Goal: Task Accomplishment & Management: Manage account settings

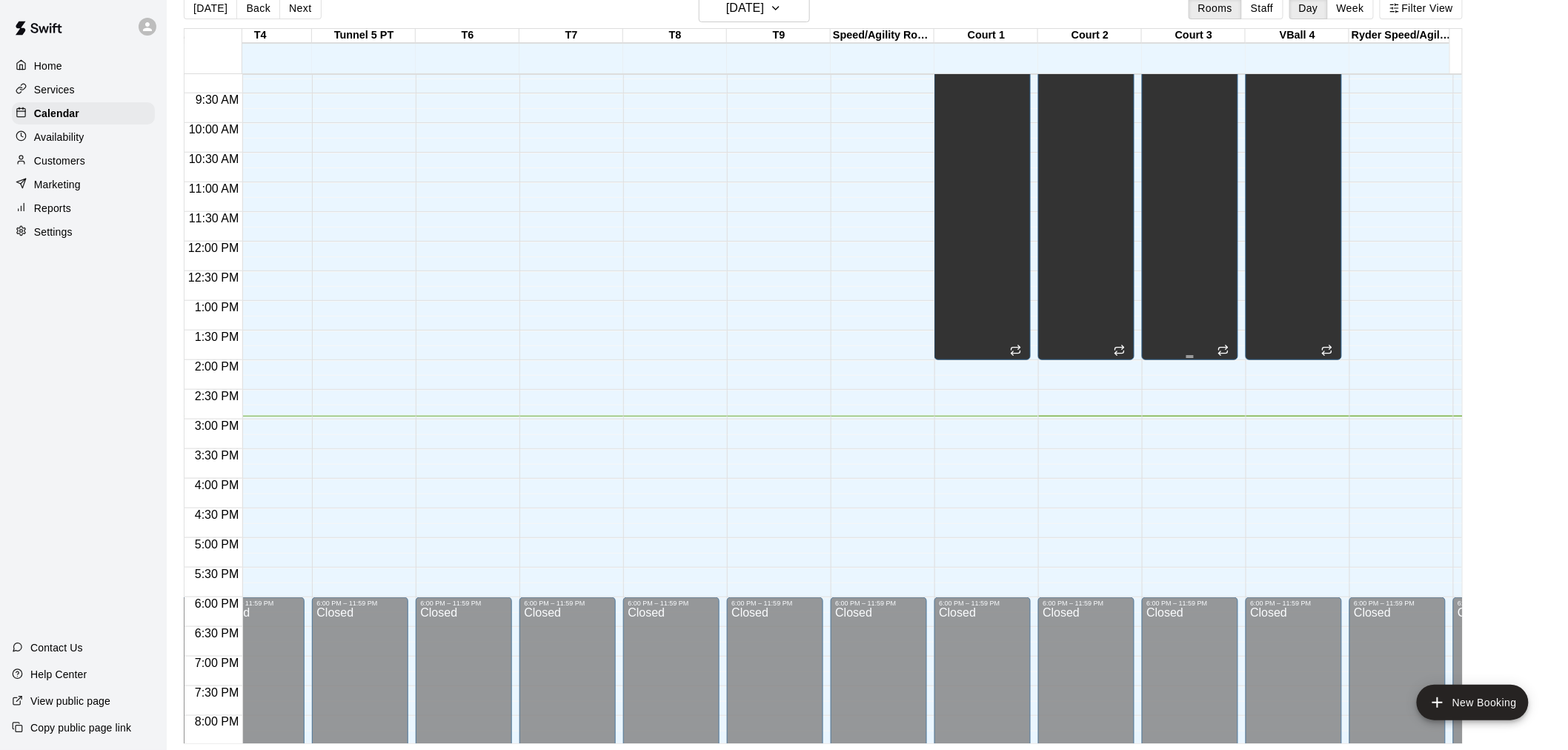
scroll to position [576, 345]
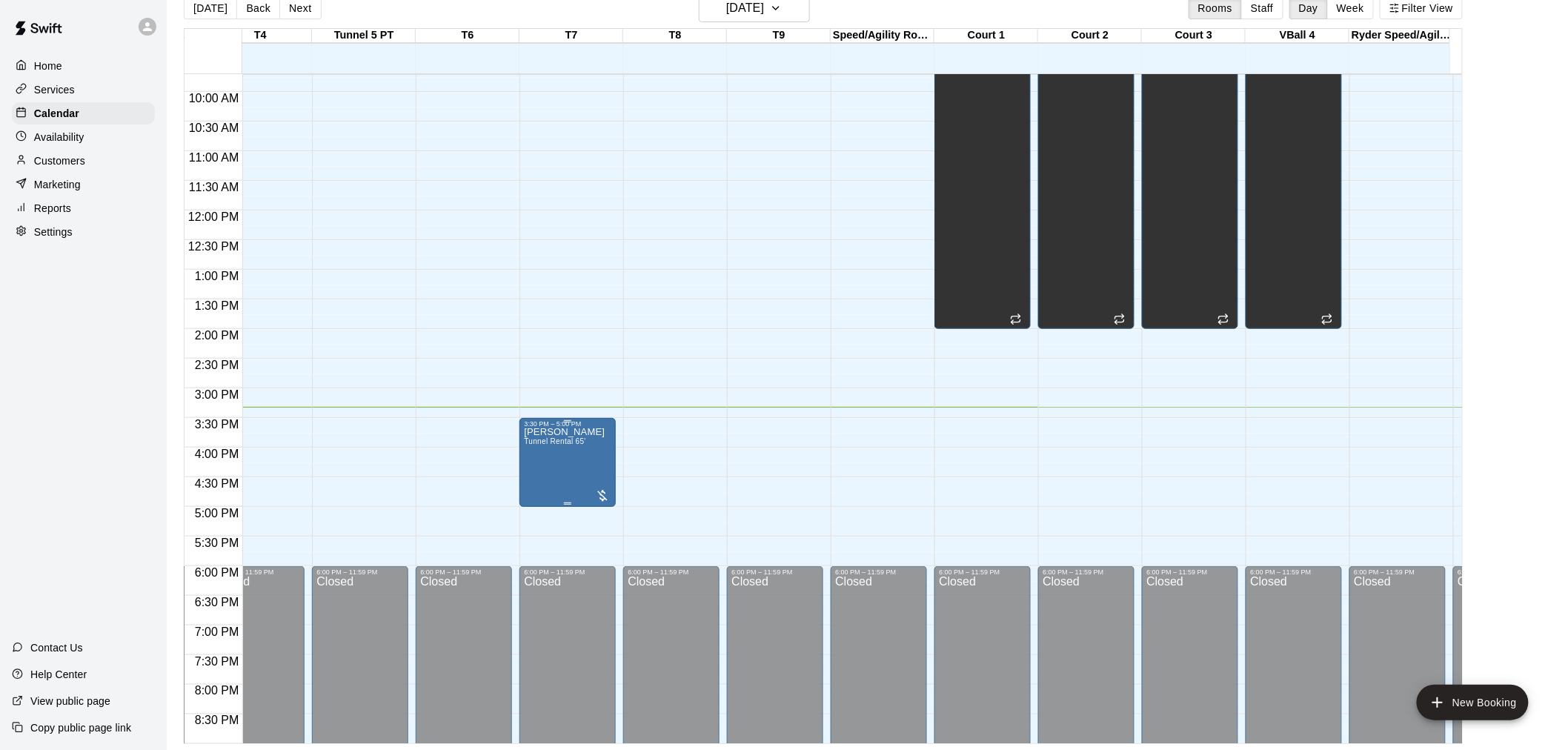
click at [564, 441] on span "Tunnel Rental 65'" at bounding box center [555, 441] width 62 height 8
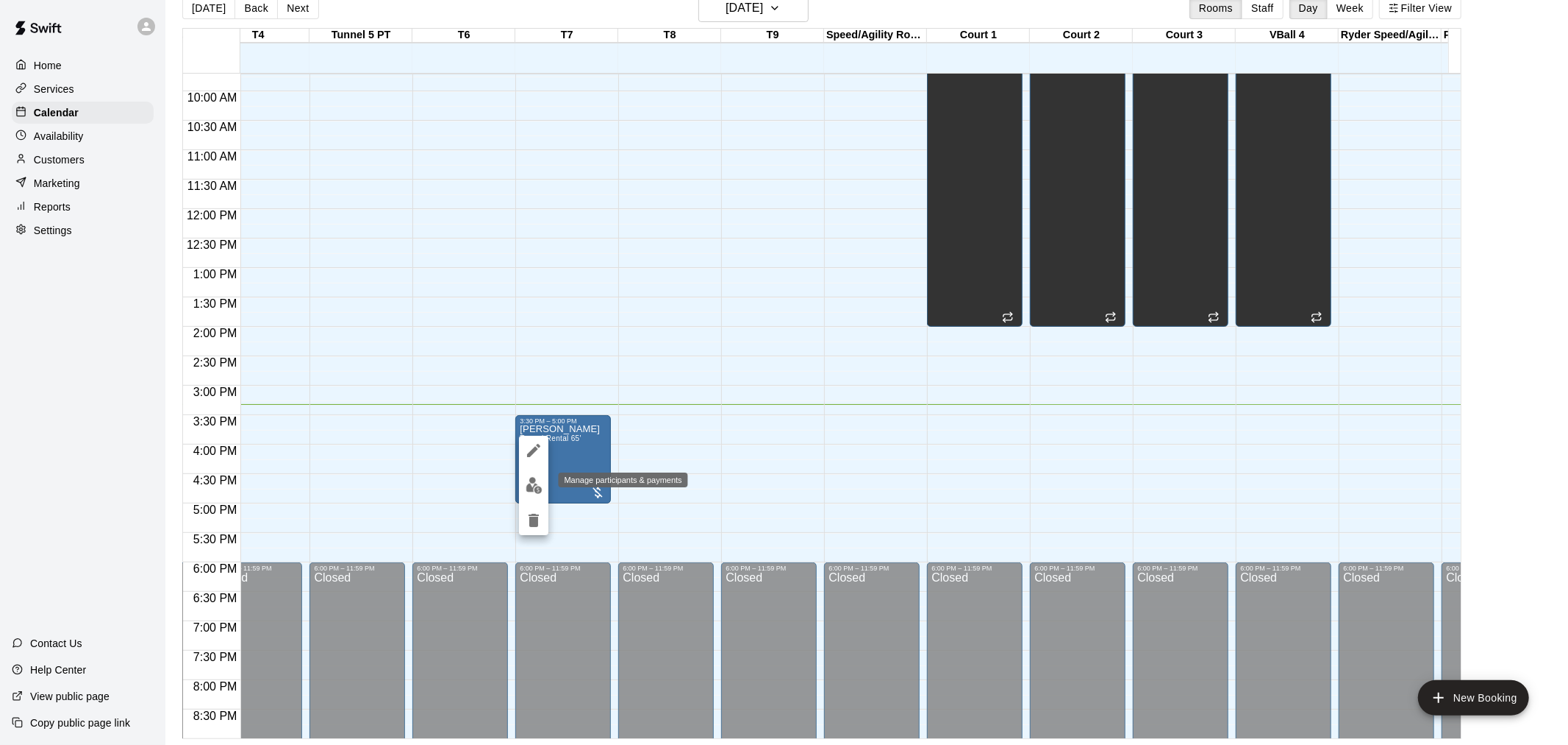
click at [524, 486] on button "edit" at bounding box center [533, 485] width 29 height 28
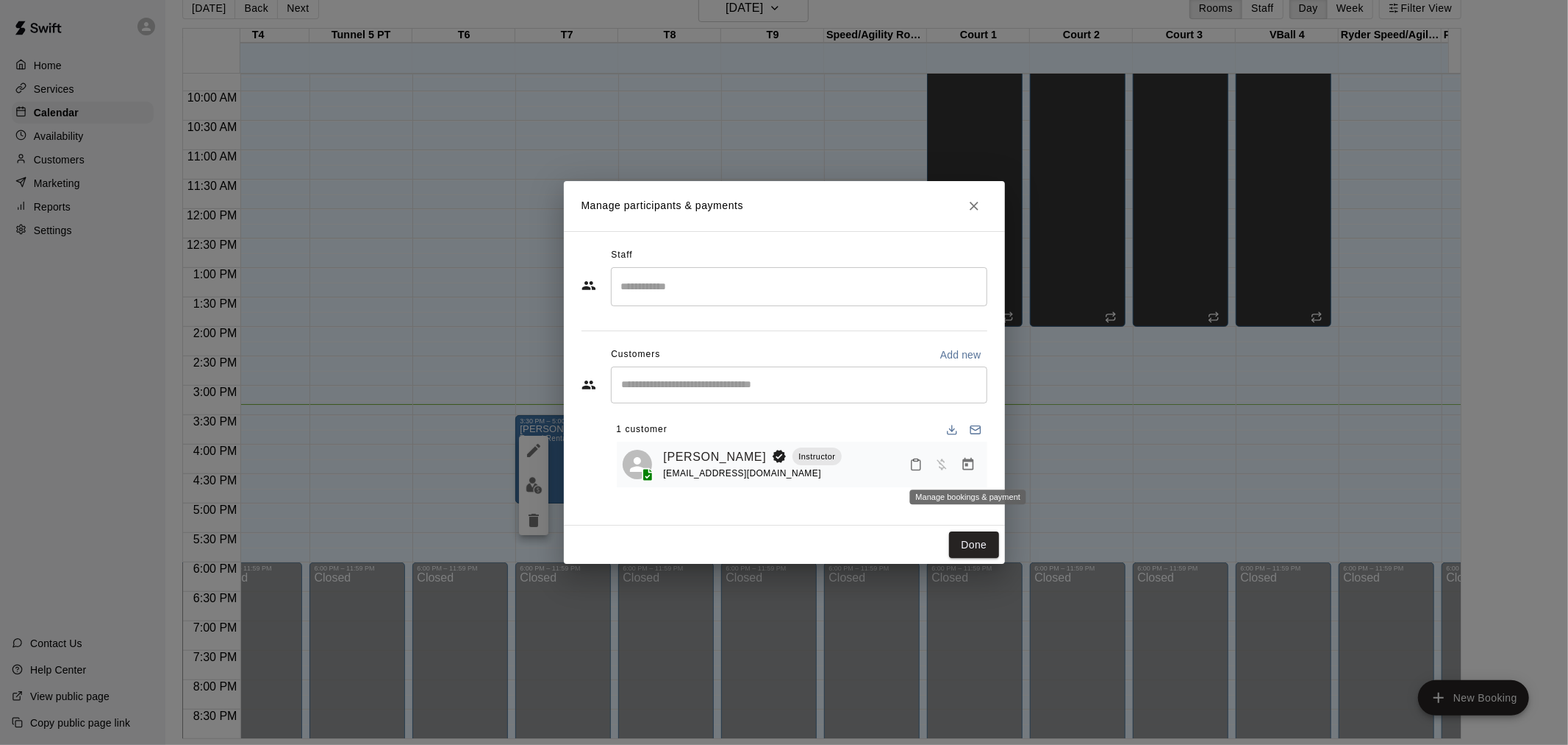
click at [979, 464] on button "Manage bookings & payment" at bounding box center [968, 464] width 27 height 27
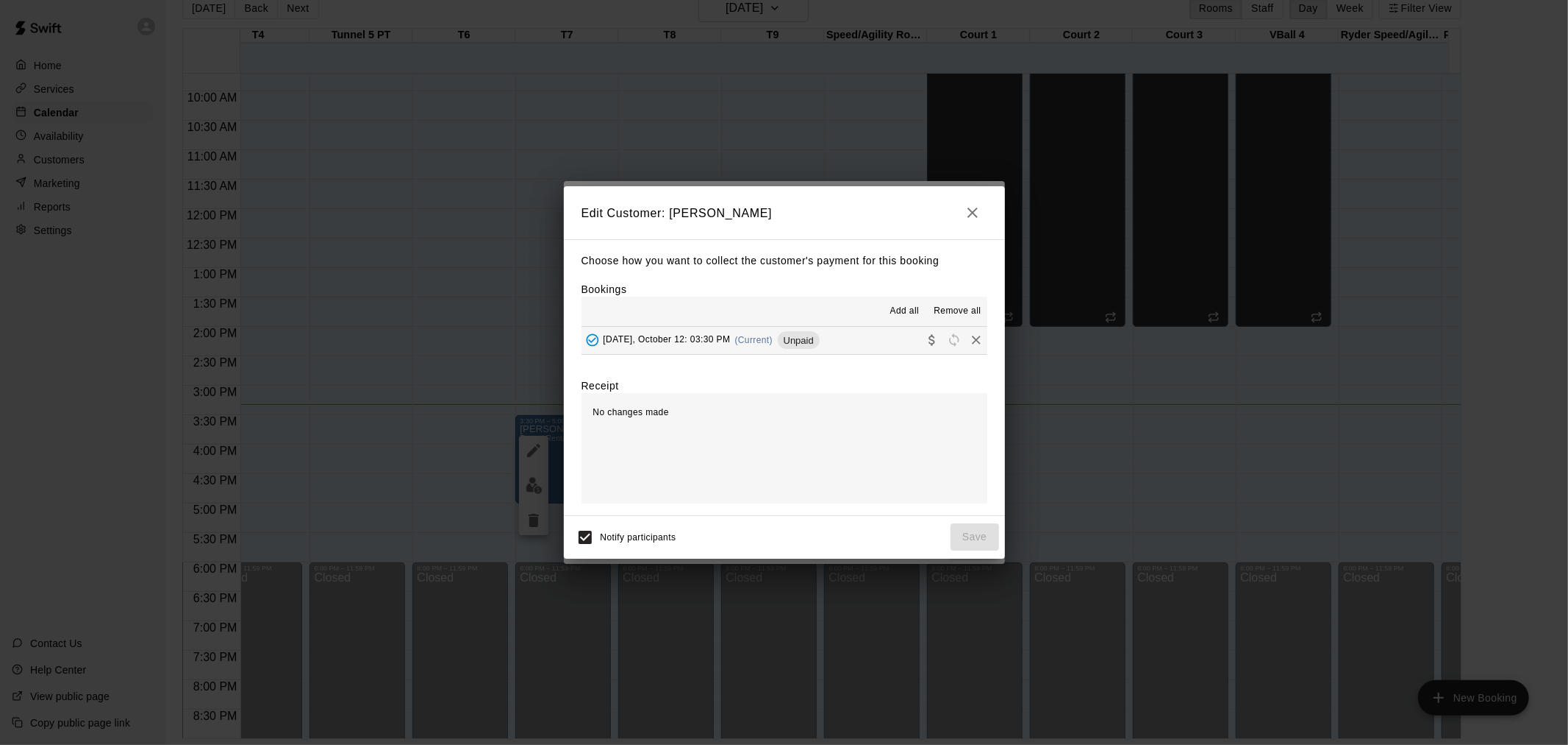
click at [873, 339] on button "Sunday, October 12: 03:30 PM (Current) Unpaid" at bounding box center [784, 340] width 406 height 28
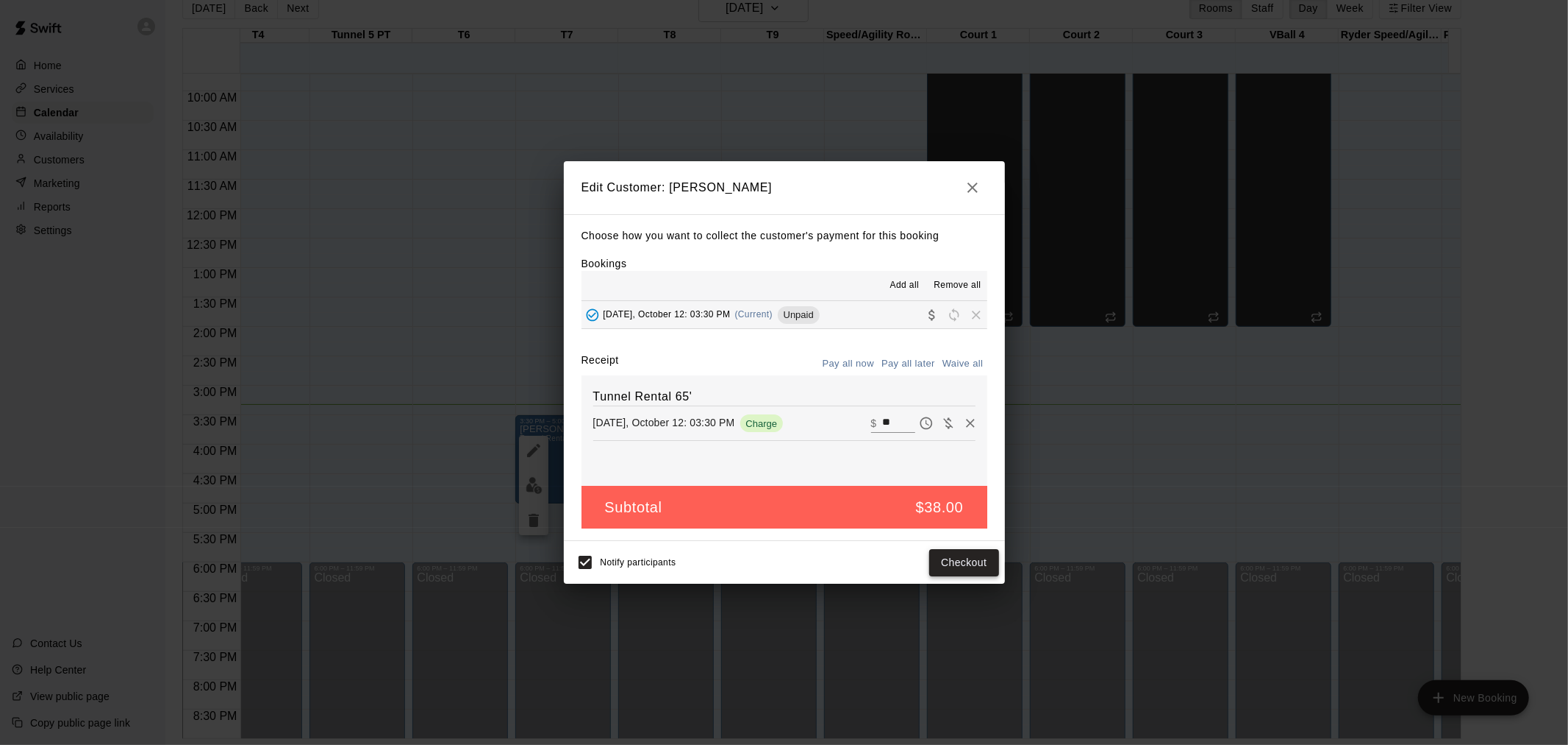
click at [989, 572] on button "Checkout" at bounding box center [964, 562] width 69 height 28
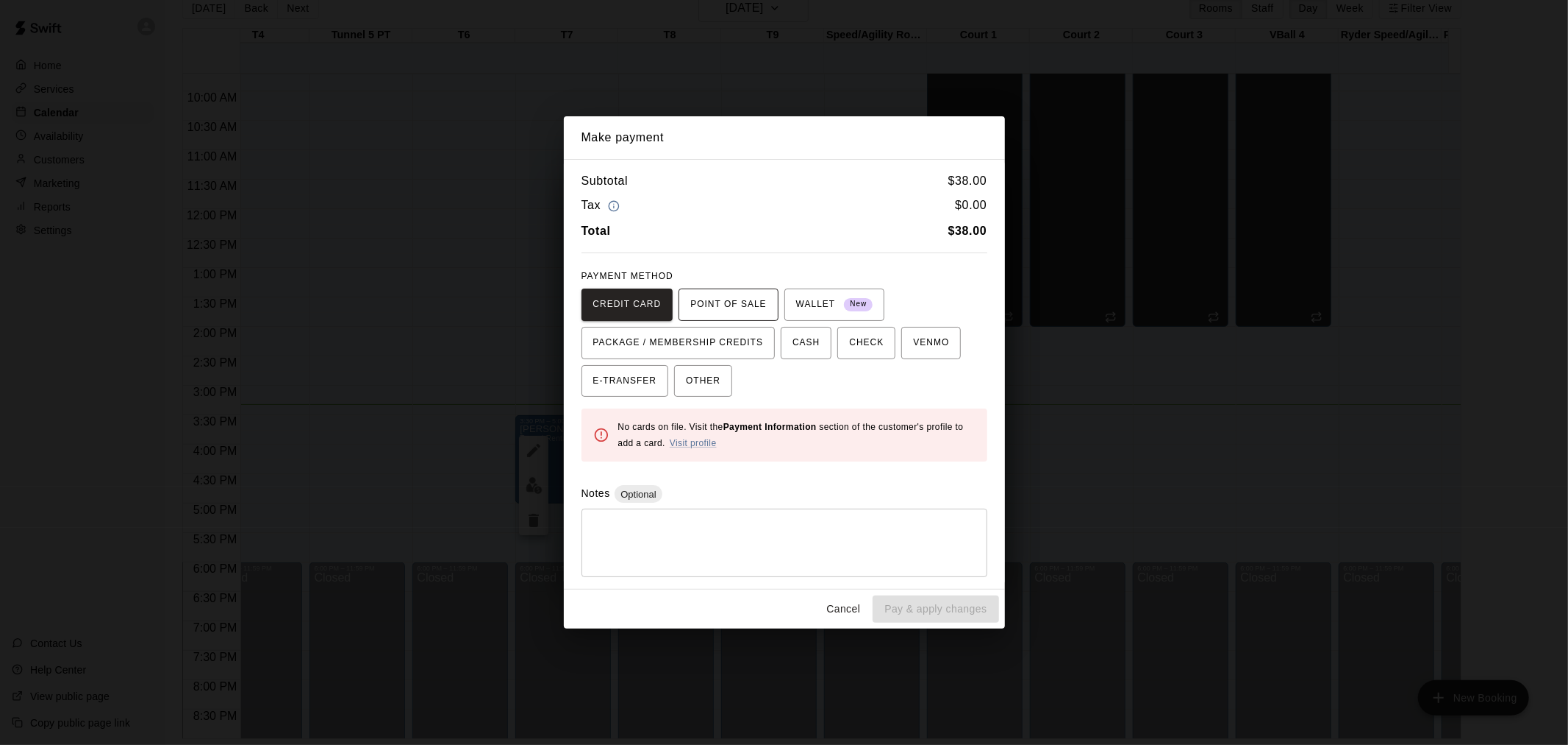
click at [740, 310] on span "POINT OF SALE" at bounding box center [728, 305] width 75 height 24
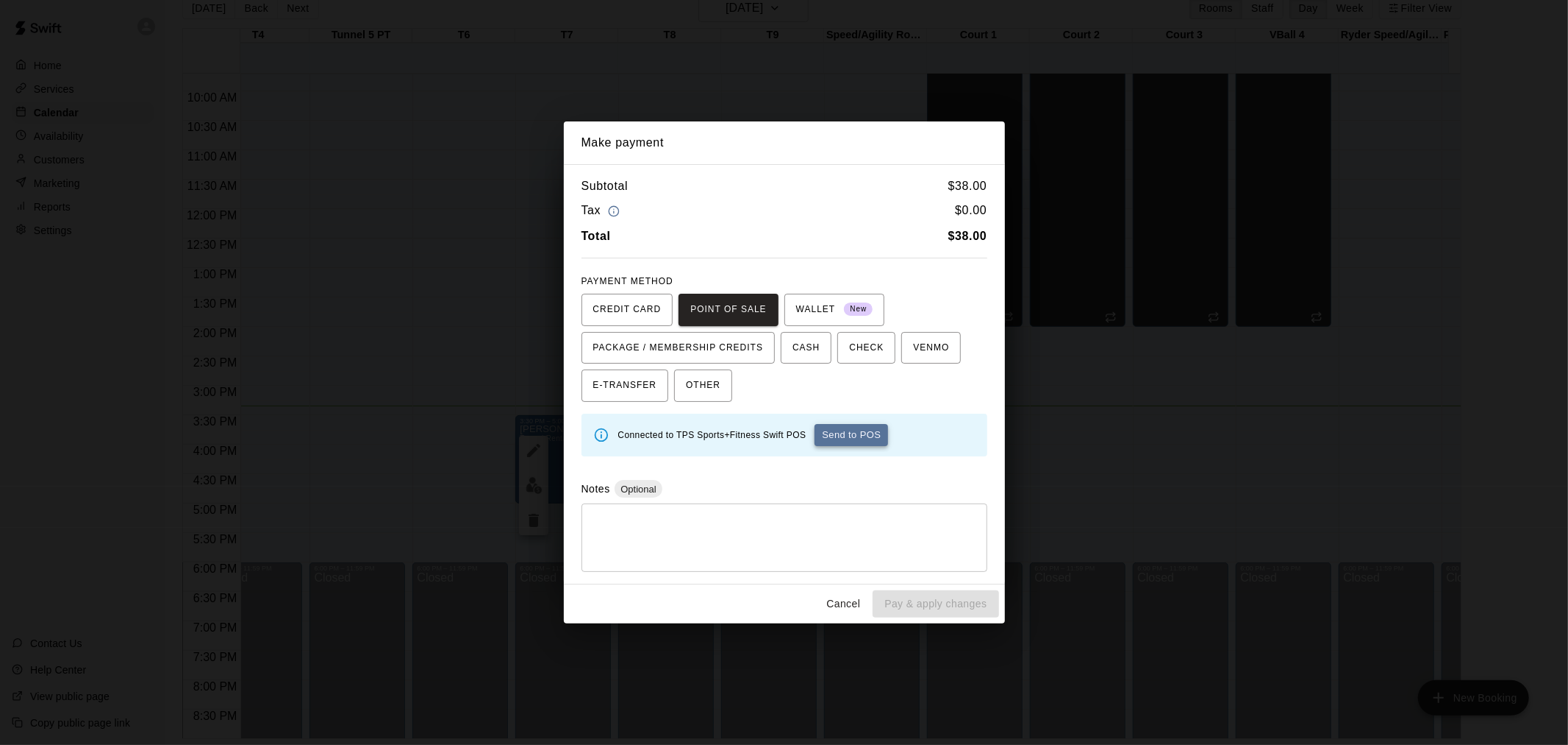
click at [863, 430] on button "Send to POS" at bounding box center [851, 434] width 74 height 22
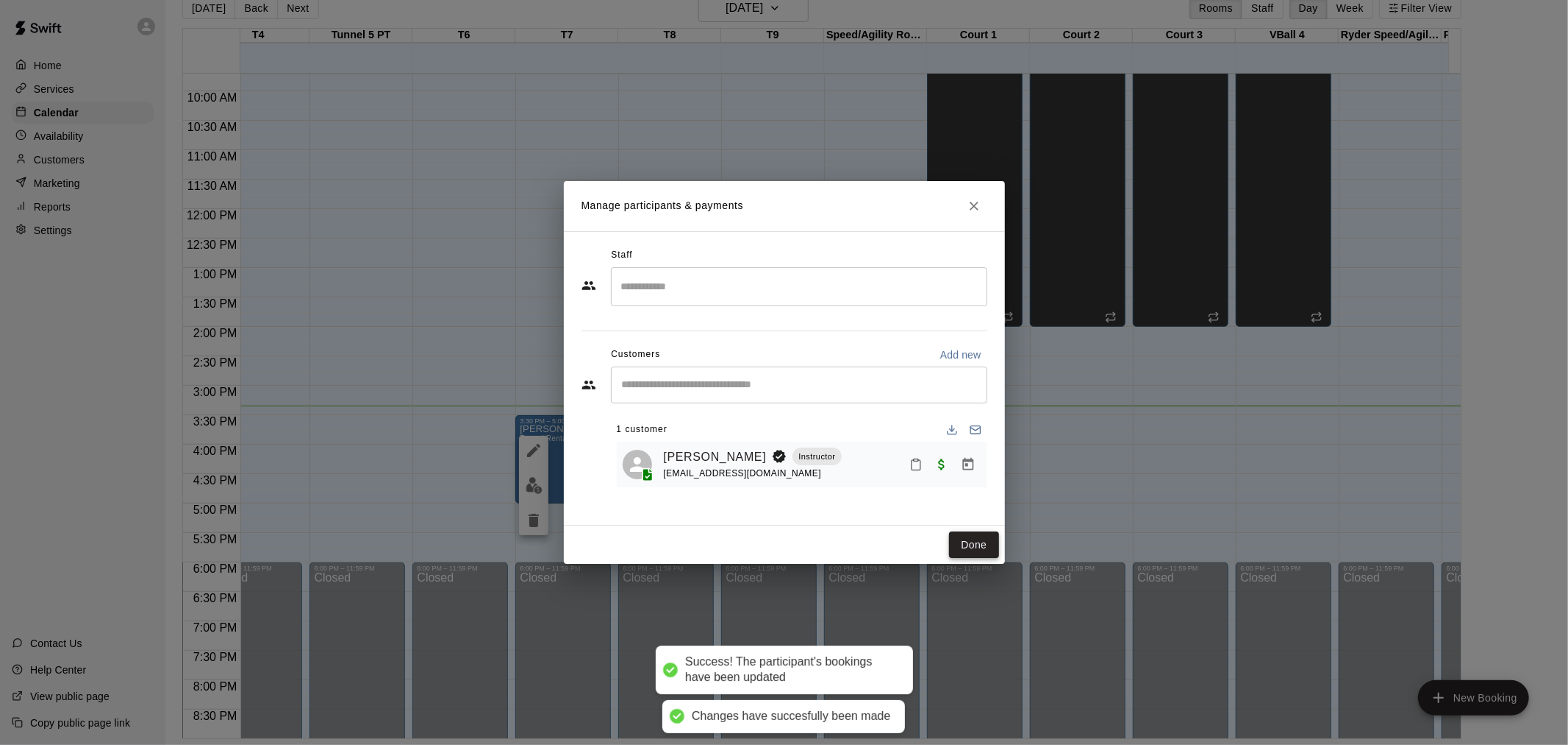
click at [961, 543] on button "Done" at bounding box center [974, 544] width 50 height 28
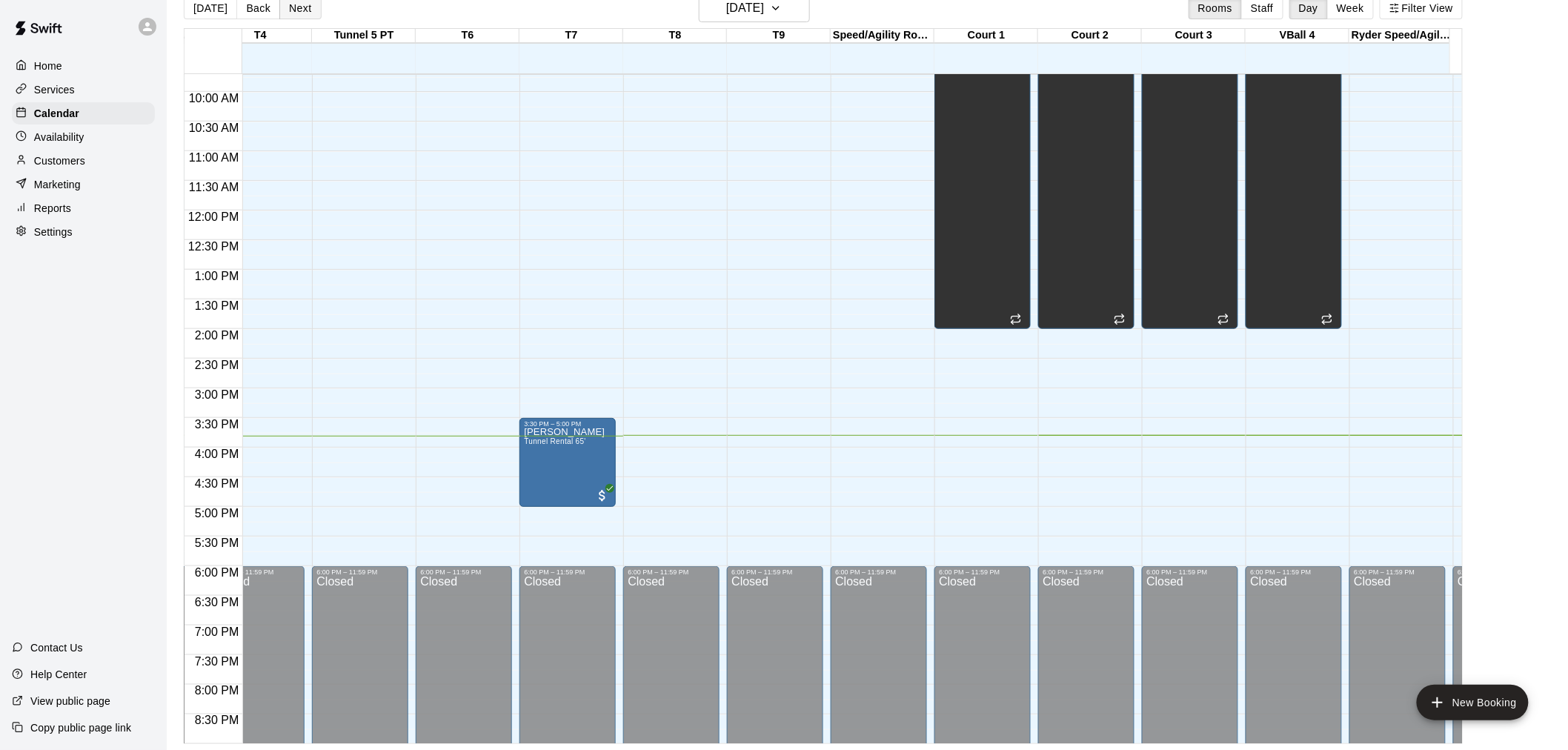
click at [280, 9] on button "Next" at bounding box center [300, 8] width 41 height 22
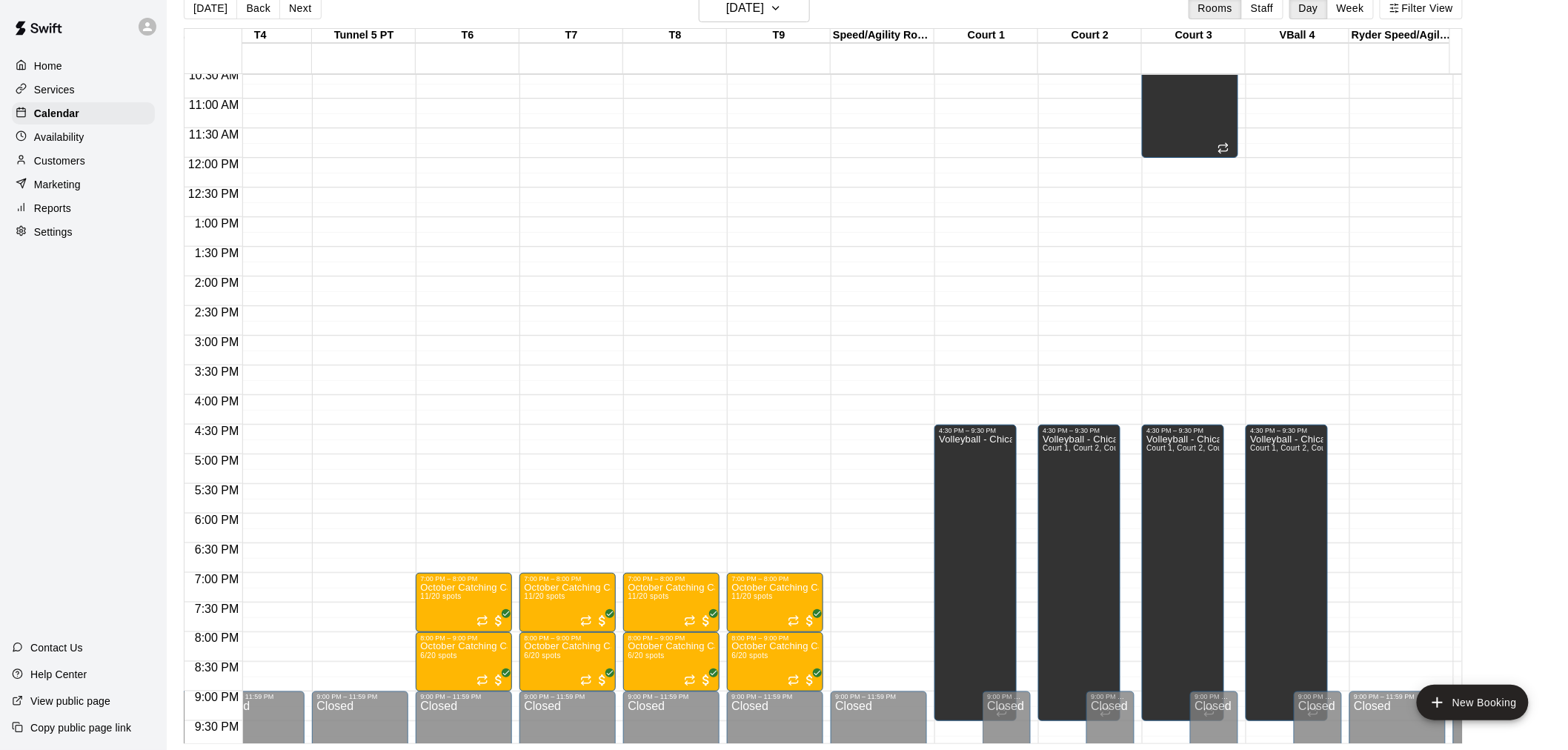
scroll to position [602, 345]
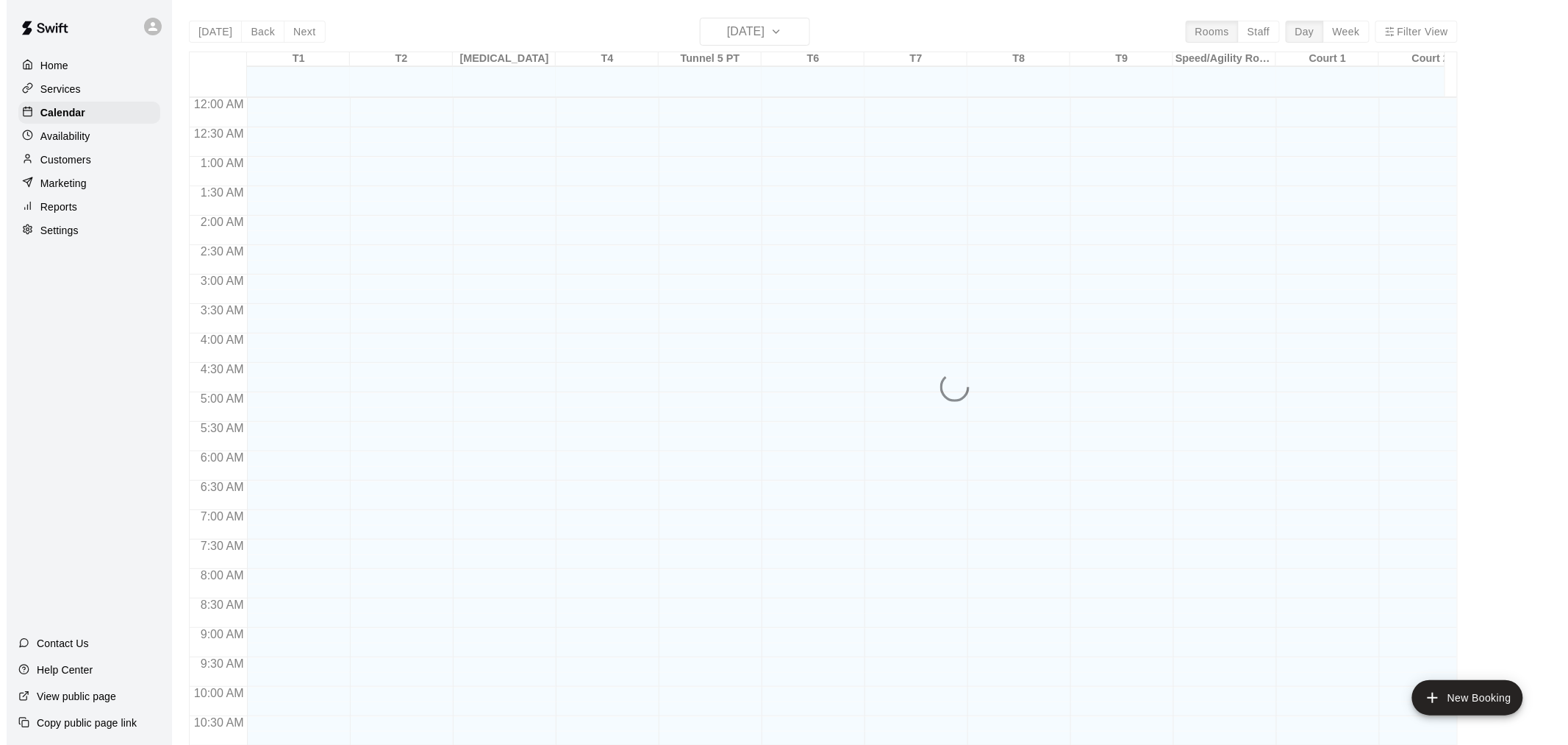
scroll to position [704, 0]
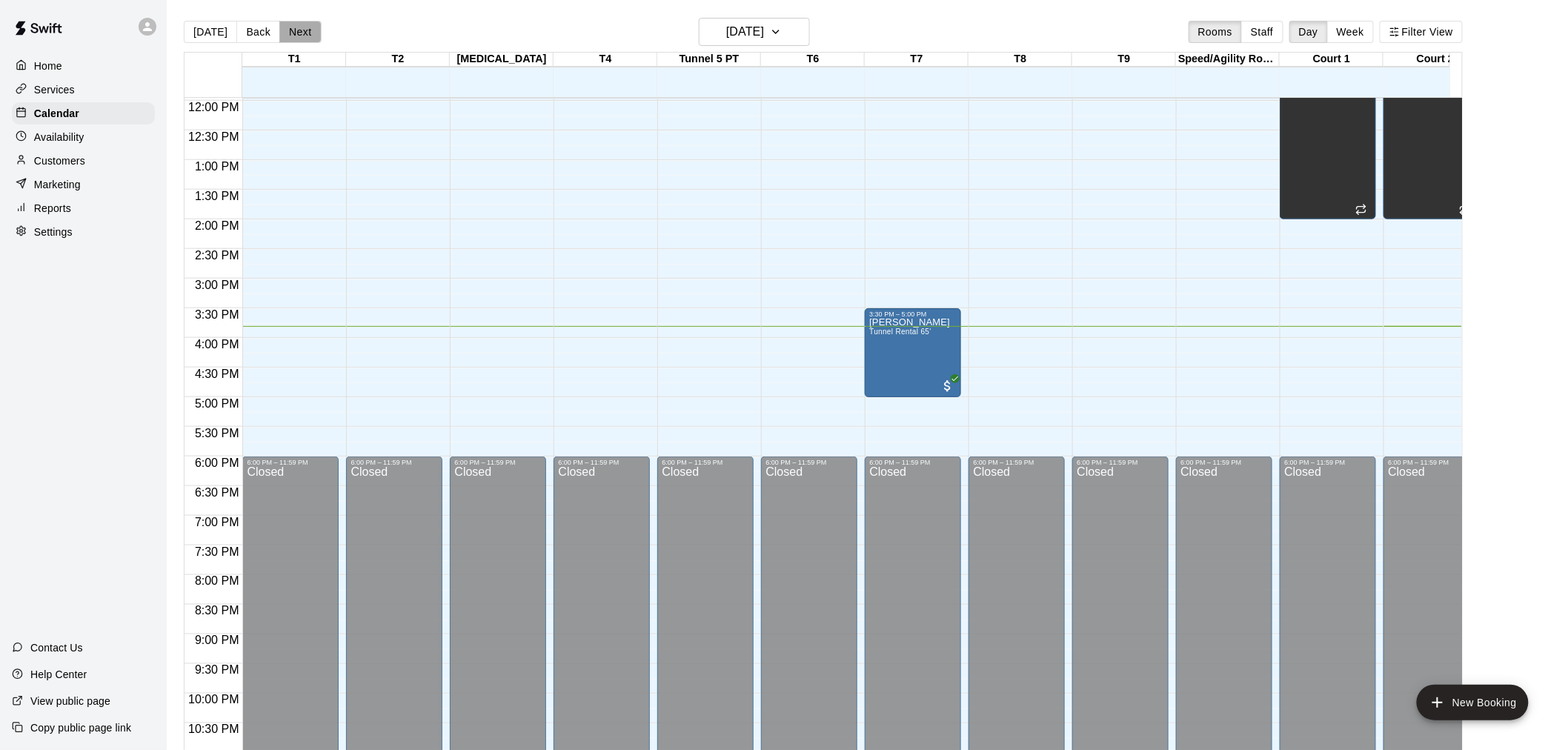
click at [302, 24] on button "Next" at bounding box center [300, 31] width 41 height 22
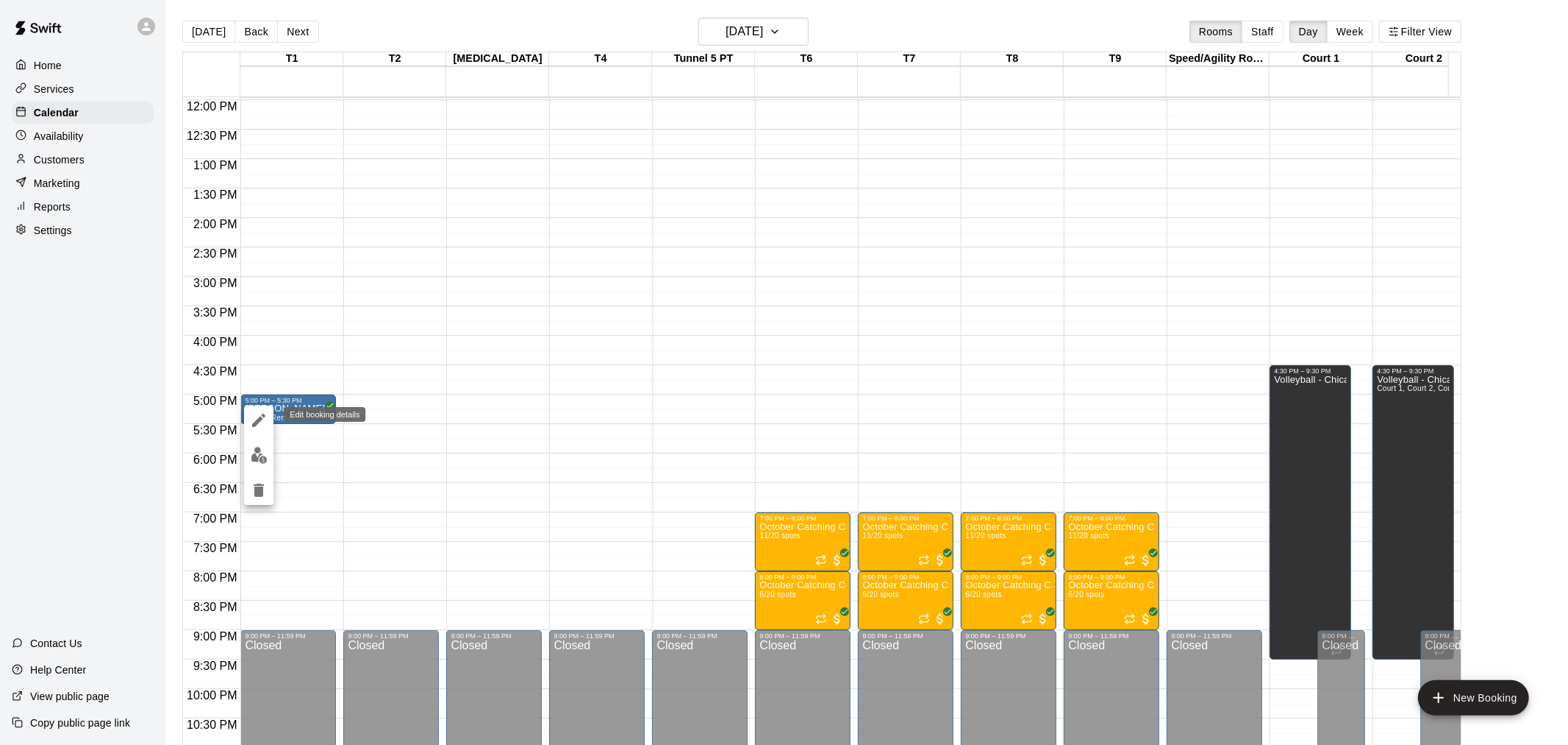
click at [260, 419] on icon "edit" at bounding box center [258, 420] width 13 height 13
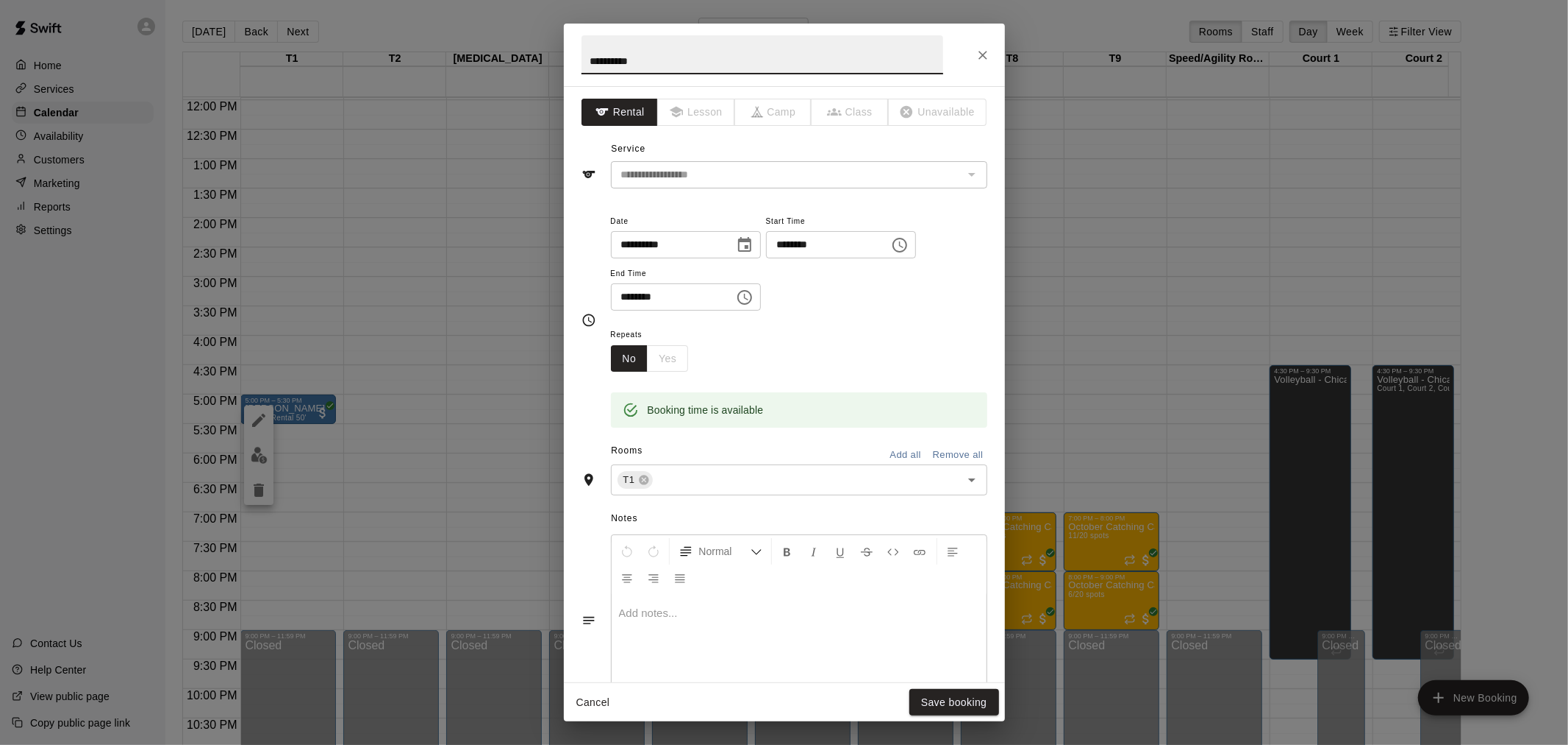
click at [909, 245] on icon "Choose time, selected time is 5:00 PM" at bounding box center [900, 245] width 18 height 18
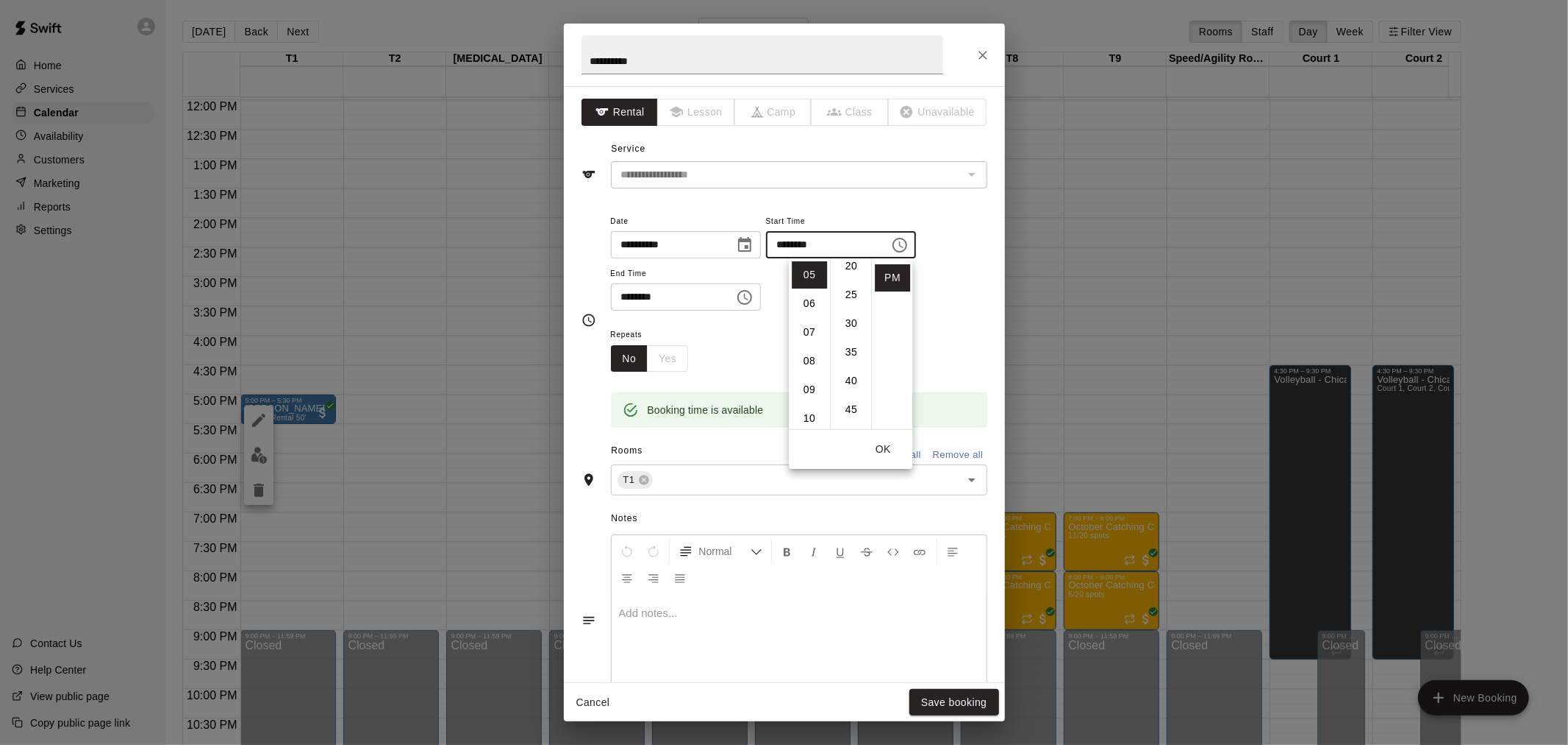
scroll to position [163, 0]
click at [847, 281] on li "30" at bounding box center [852, 283] width 35 height 28
type input "********"
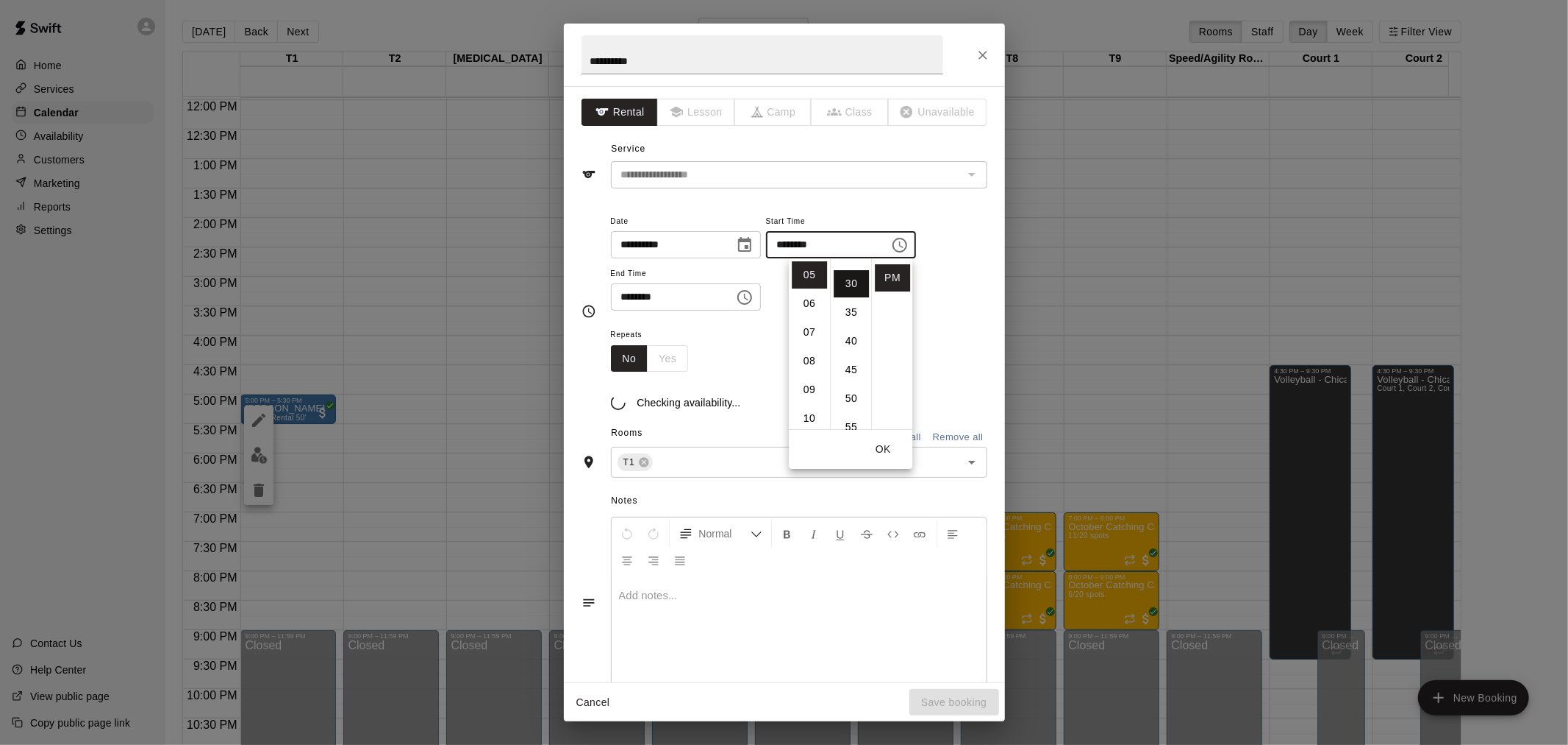
scroll to position [172, 0]
click at [686, 297] on input "********" at bounding box center [668, 297] width 114 height 28
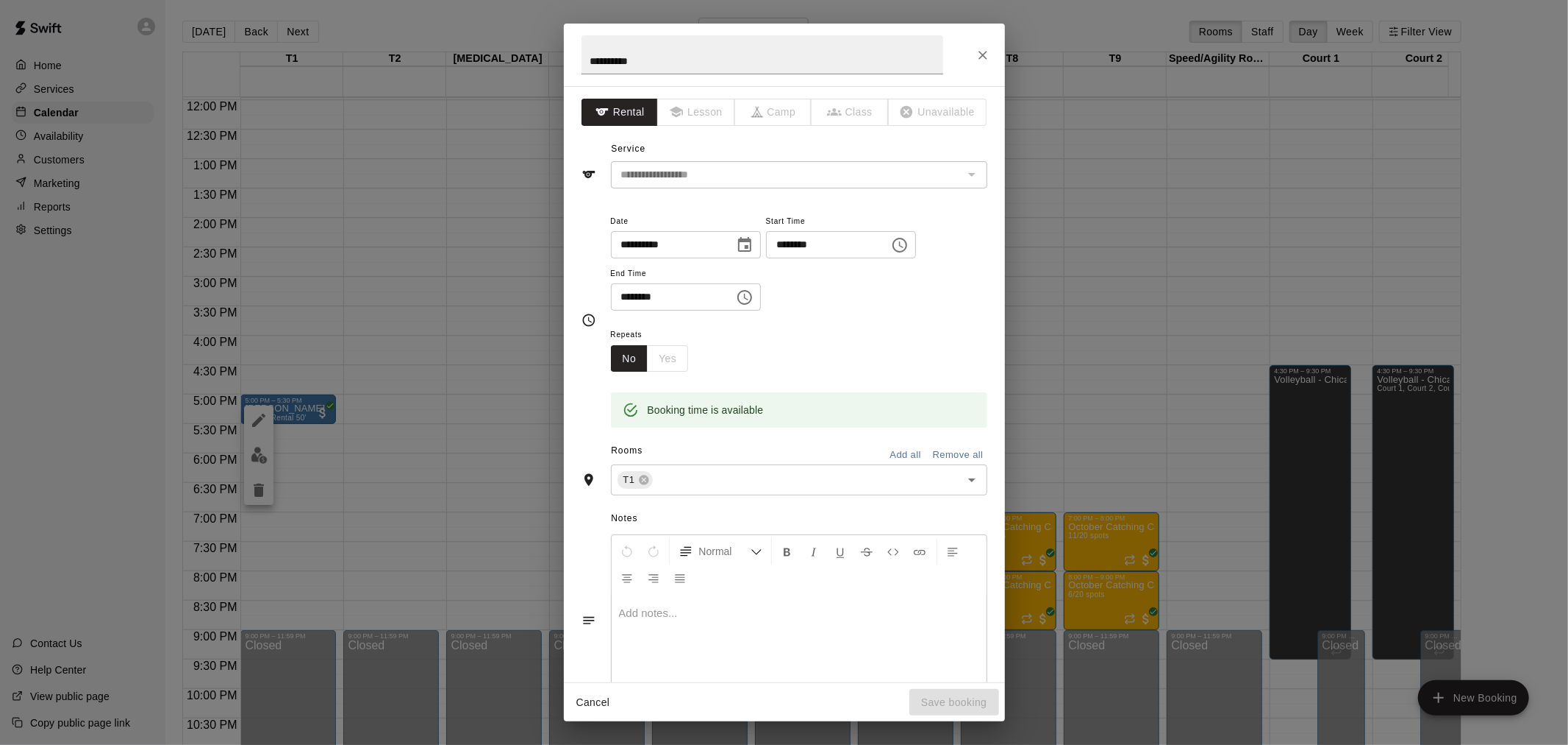
click at [753, 297] on icon "Choose time, selected time is 5:30 PM" at bounding box center [745, 297] width 18 height 18
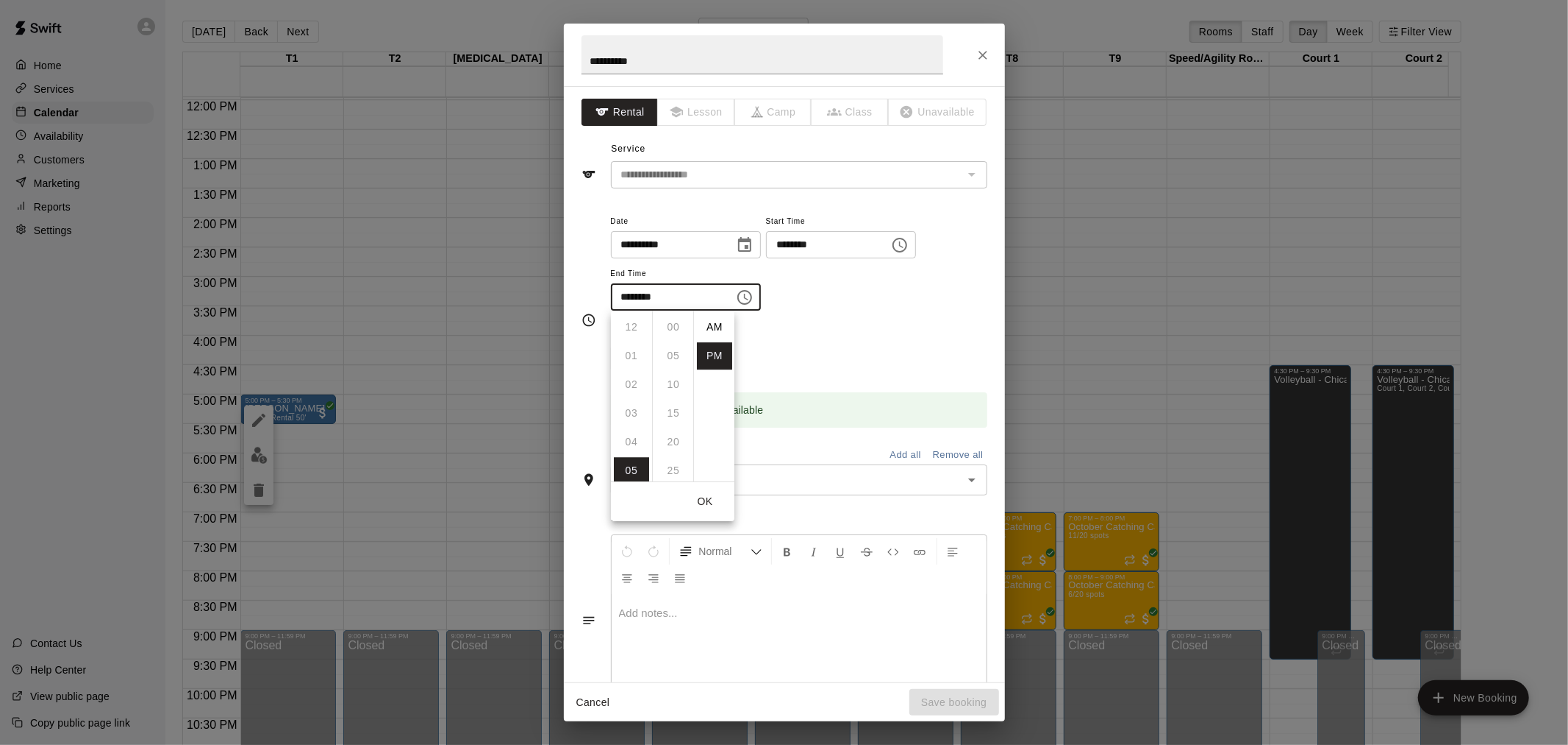
scroll to position [26, 0]
click at [634, 353] on li "06" at bounding box center [632, 355] width 35 height 28
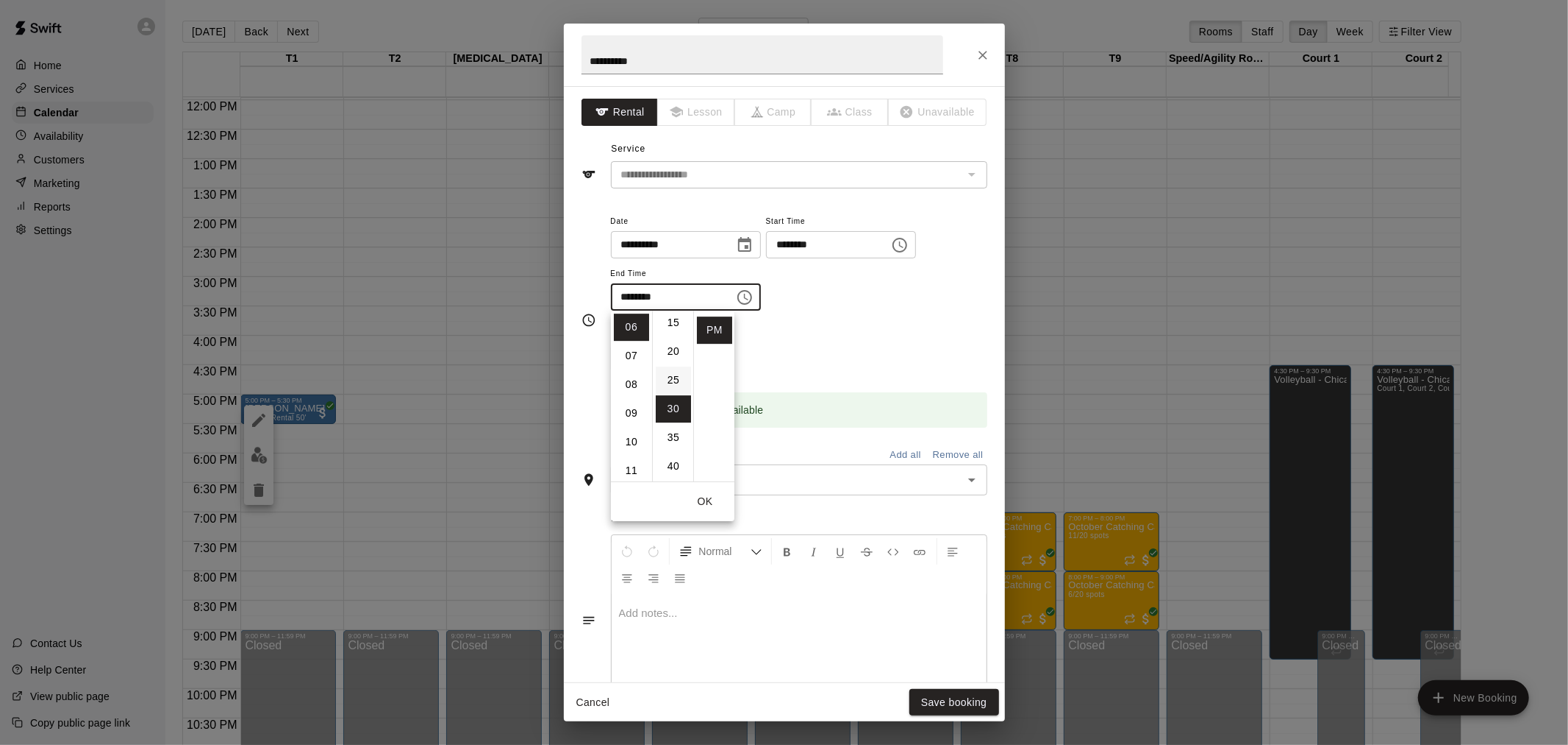
scroll to position [9, 0]
click at [673, 324] on li "00" at bounding box center [674, 318] width 35 height 28
type input "********"
click at [837, 311] on div "**********" at bounding box center [800, 262] width 376 height 99
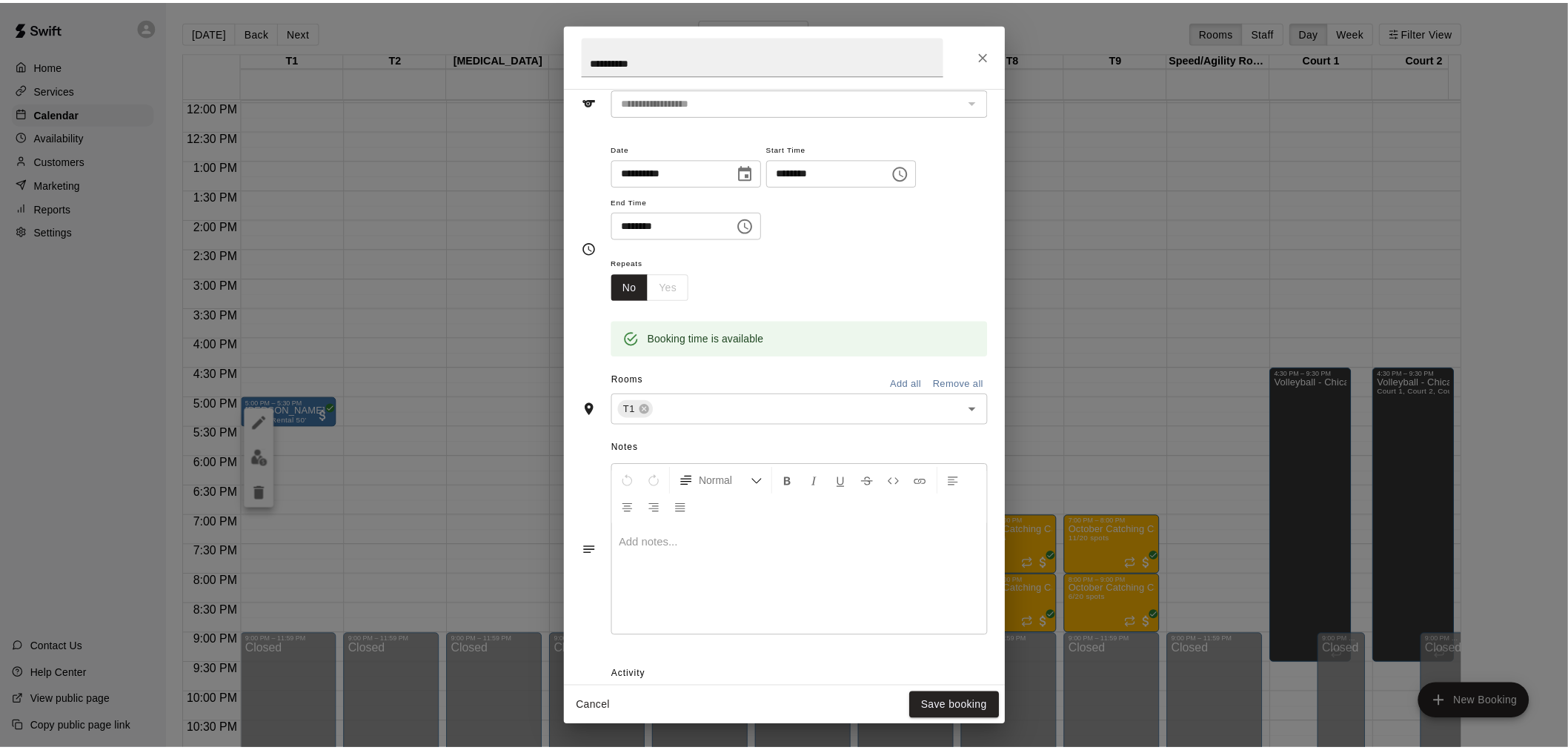
scroll to position [194, 0]
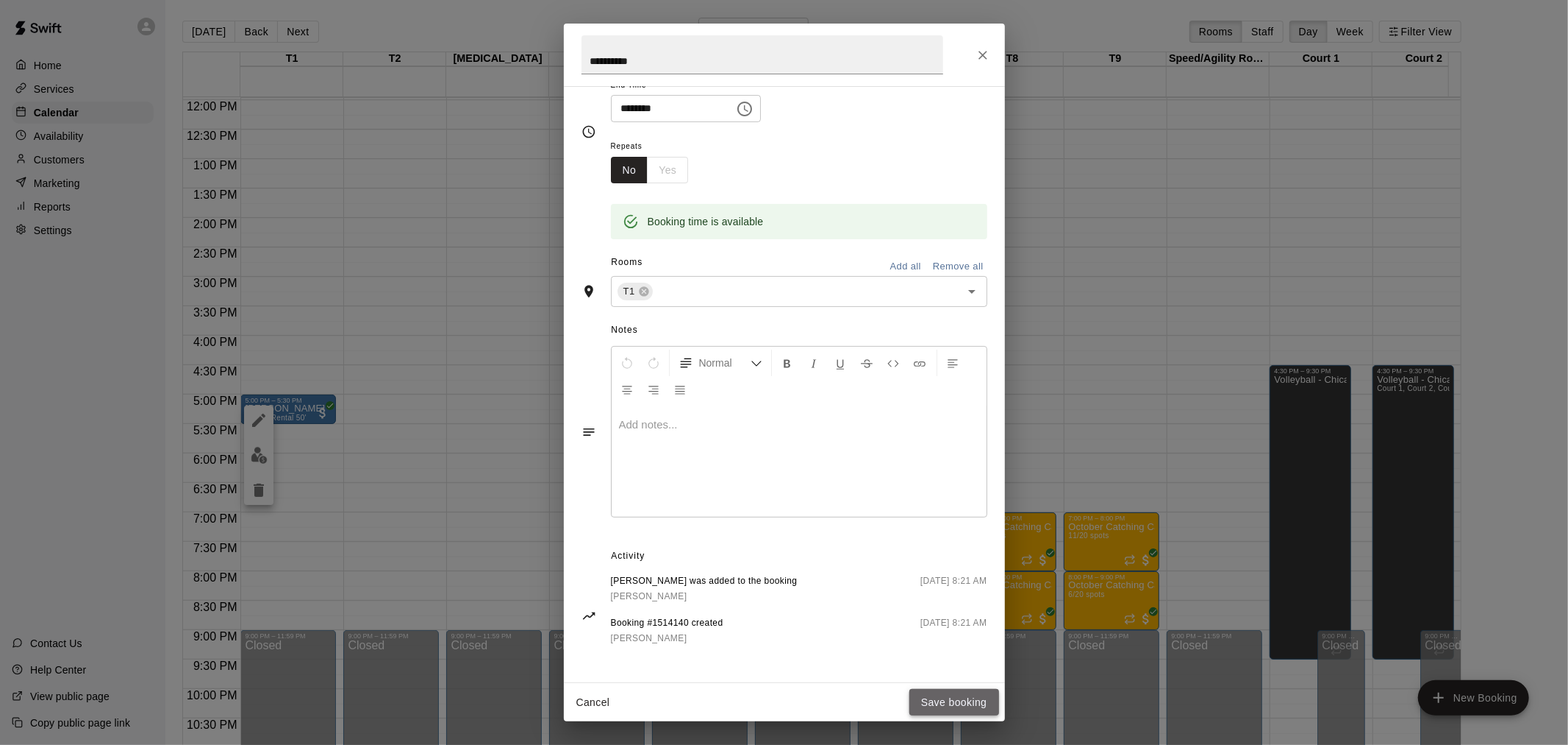
click at [942, 695] on button "Save booking" at bounding box center [954, 702] width 90 height 28
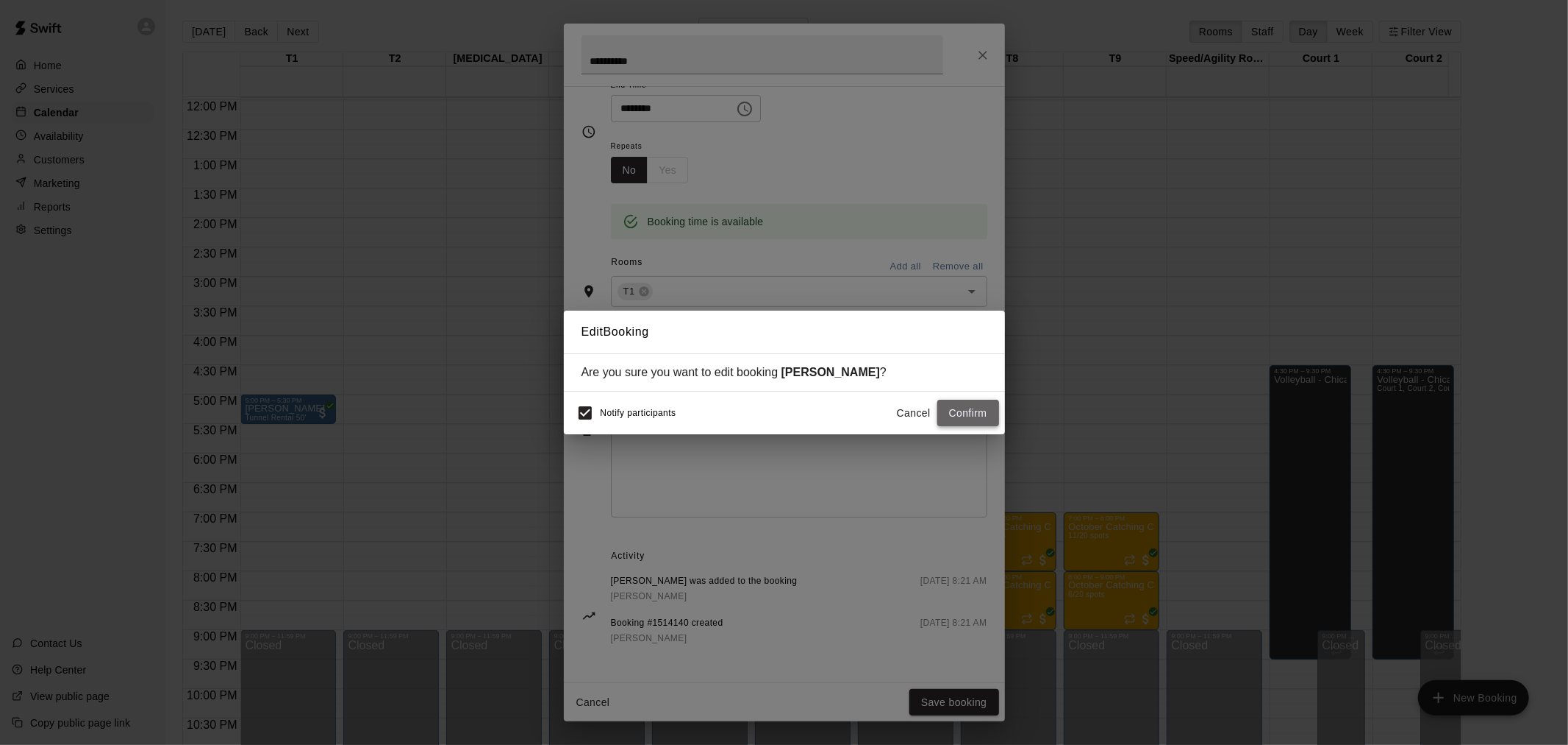
click at [965, 408] on button "Confirm" at bounding box center [968, 413] width 62 height 28
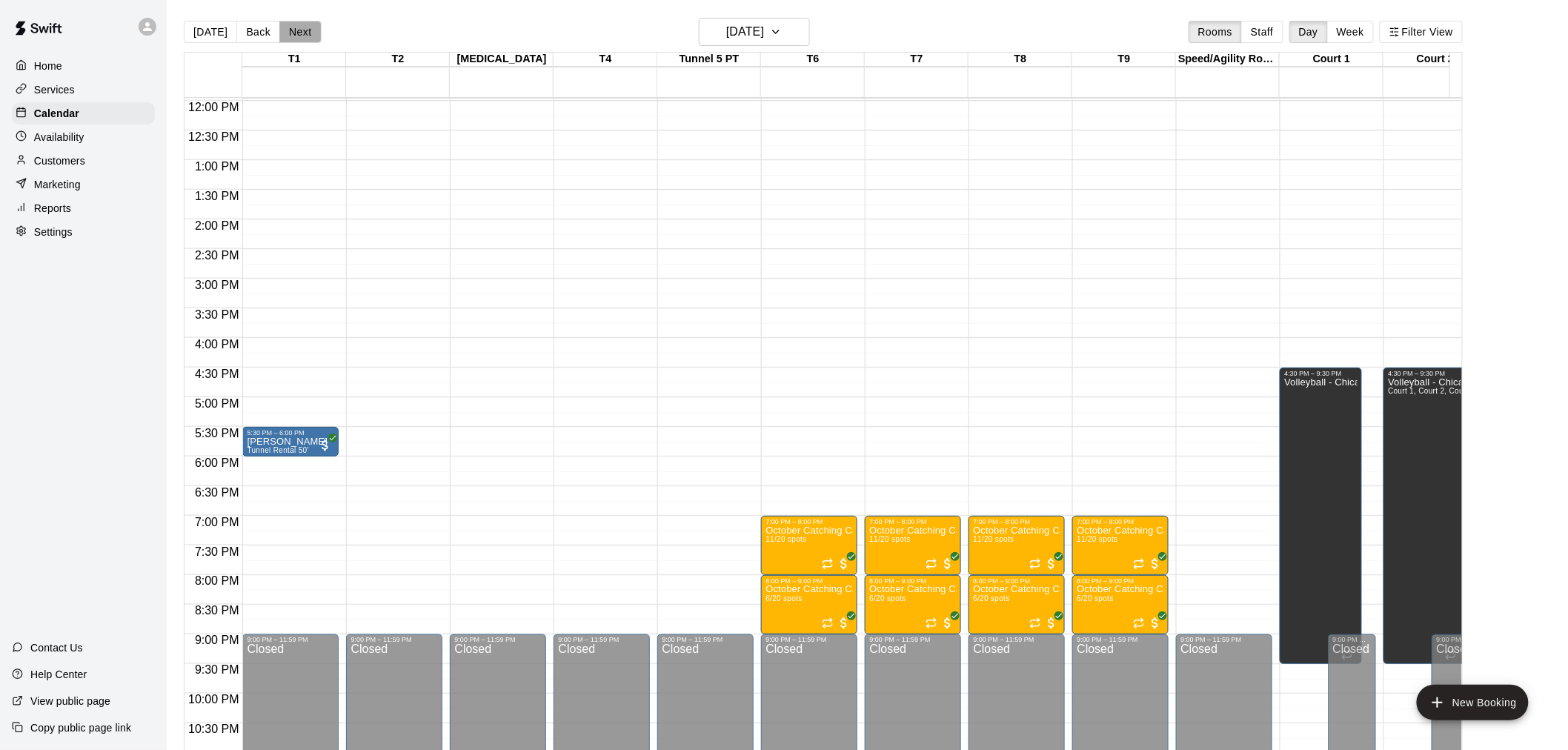
click at [290, 32] on button "Next" at bounding box center [300, 31] width 41 height 22
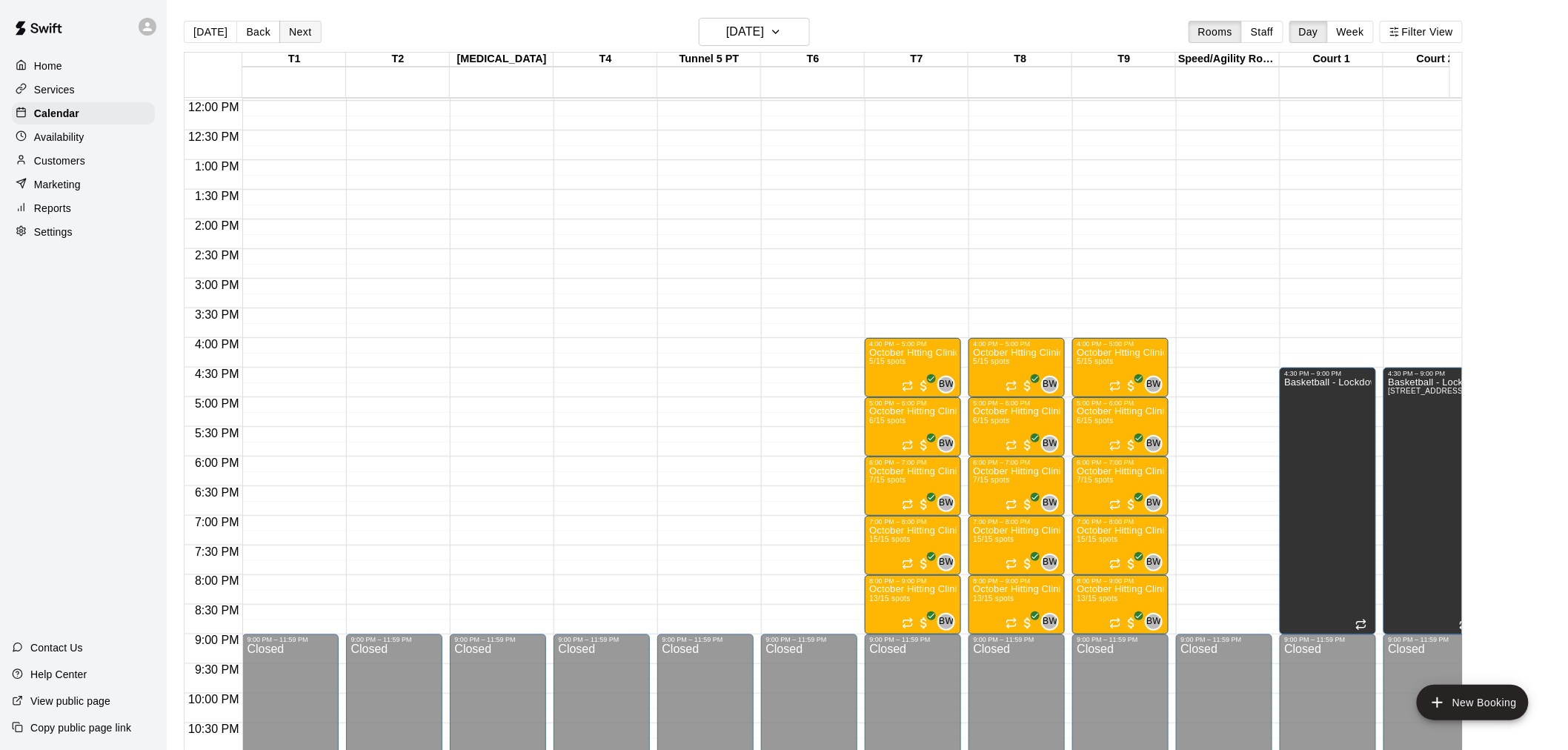
click at [290, 32] on button "Next" at bounding box center [300, 31] width 41 height 22
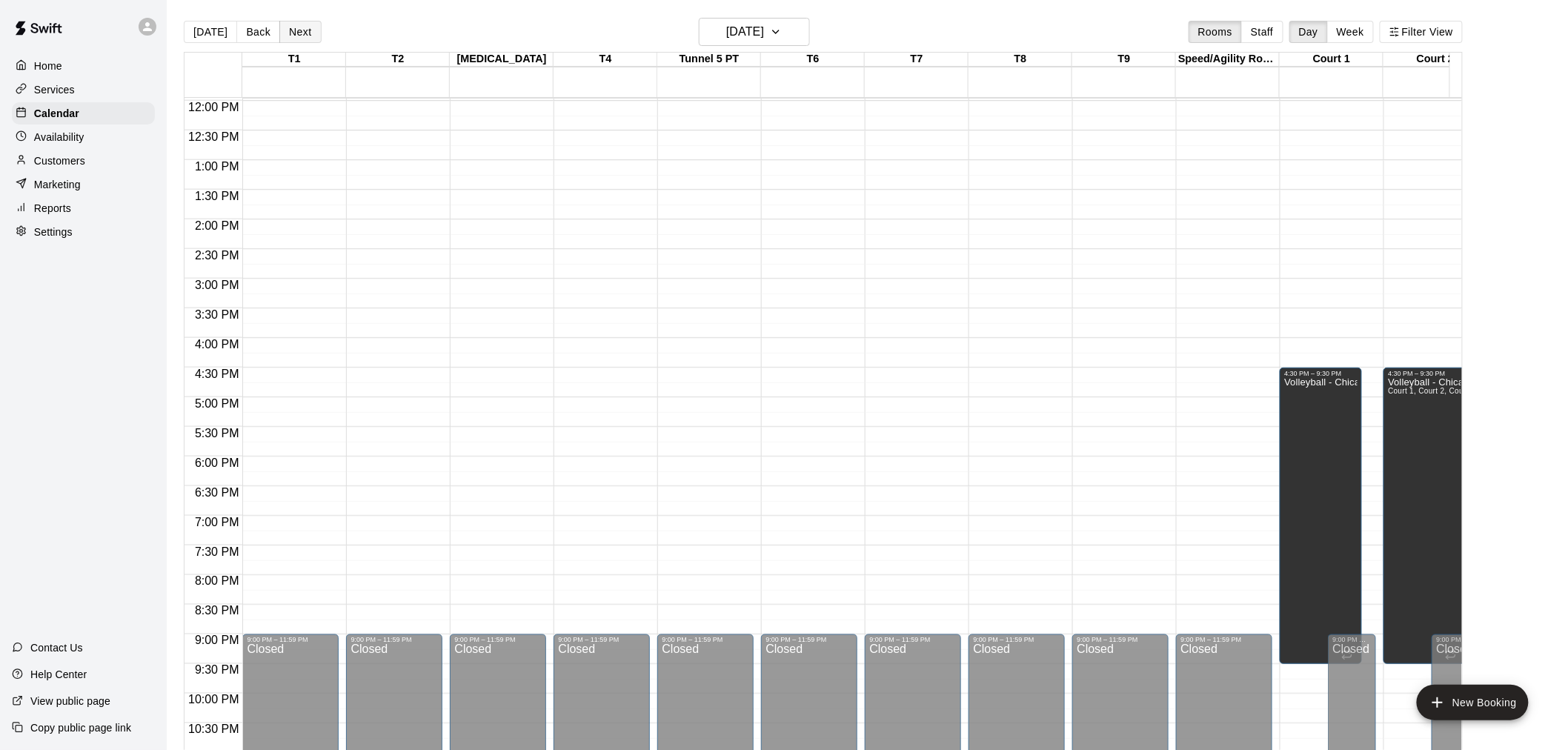
click at [290, 32] on button "Next" at bounding box center [300, 31] width 41 height 22
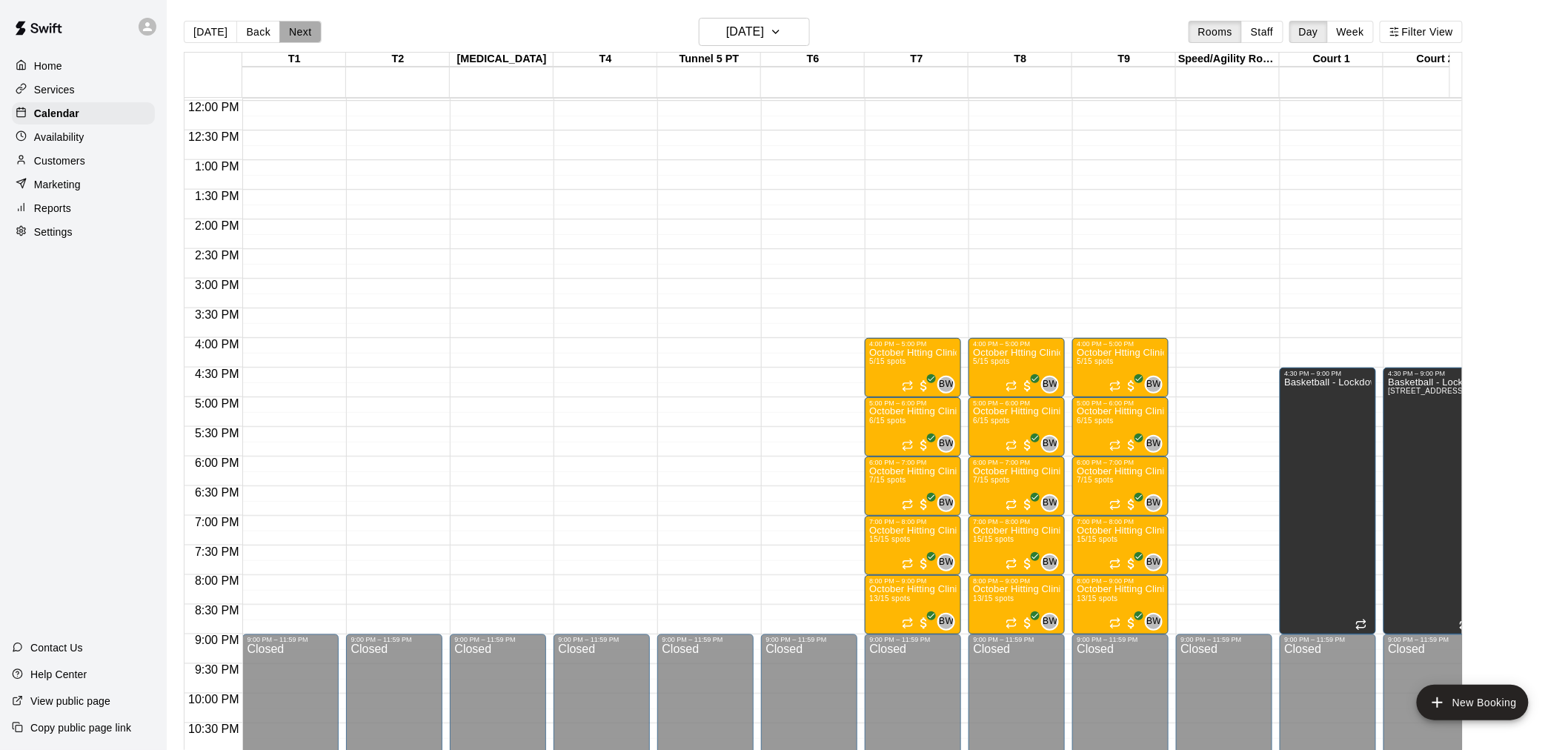
click at [290, 32] on button "Next" at bounding box center [300, 31] width 41 height 22
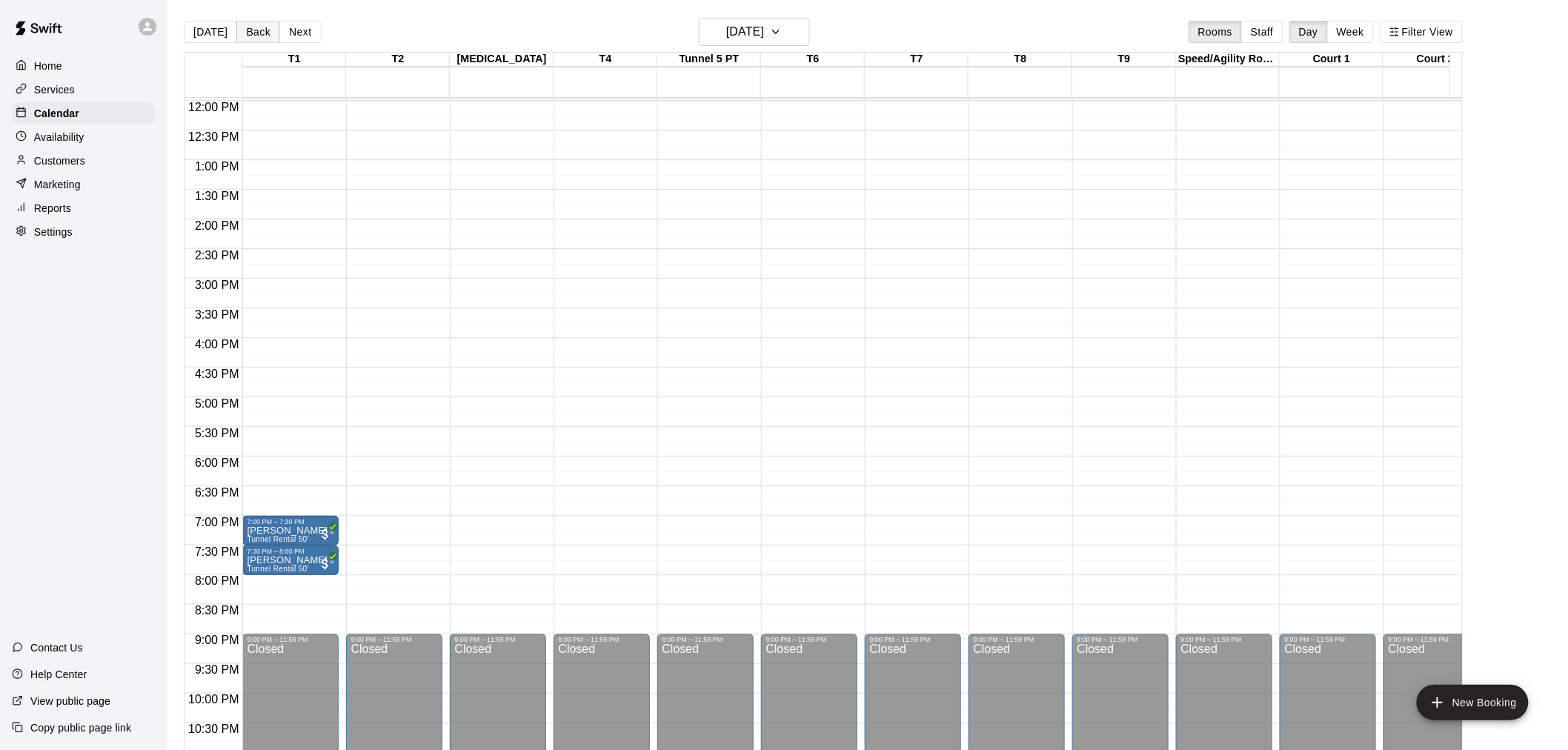
click at [248, 29] on button "Back" at bounding box center [258, 31] width 44 height 22
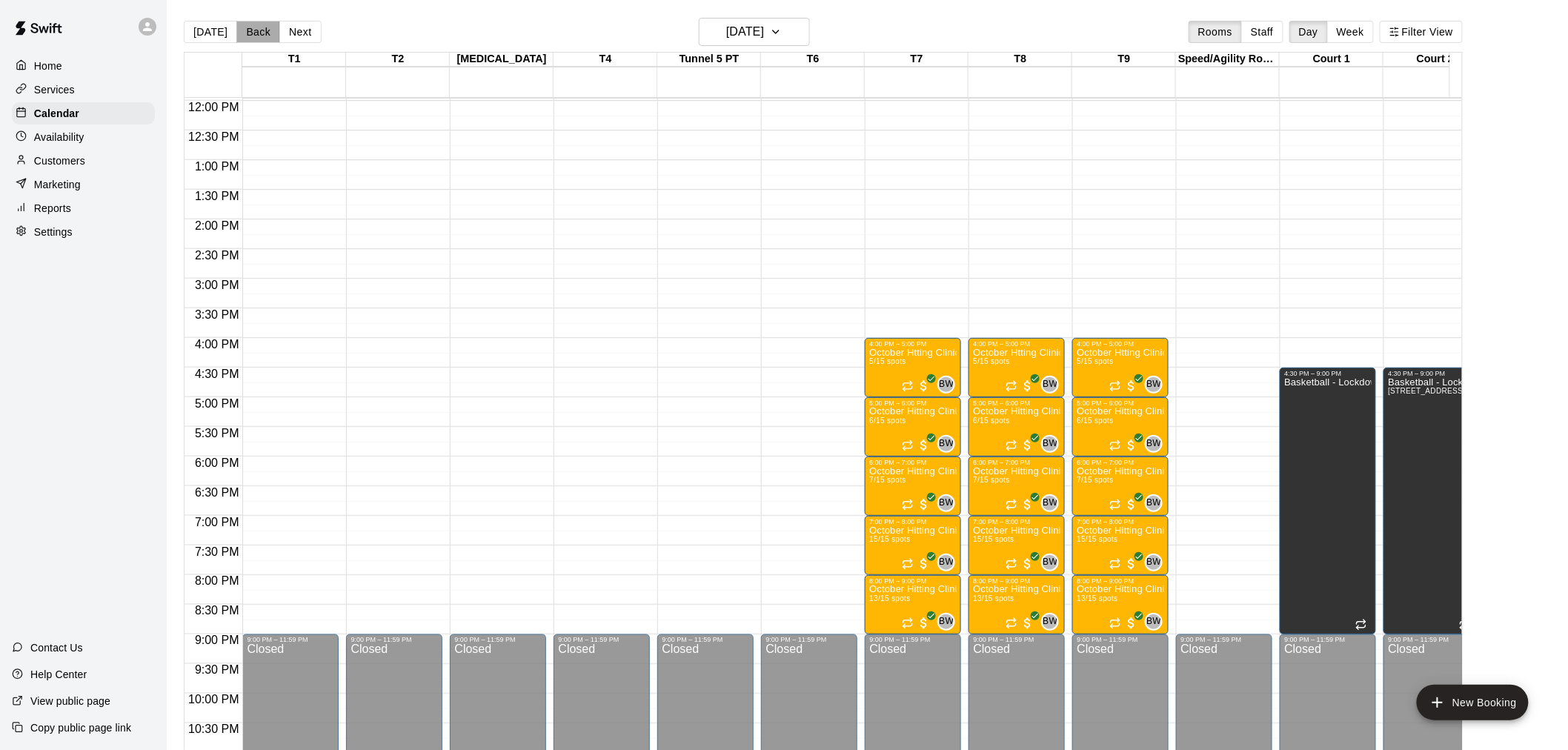
click at [248, 29] on button "Back" at bounding box center [258, 31] width 44 height 22
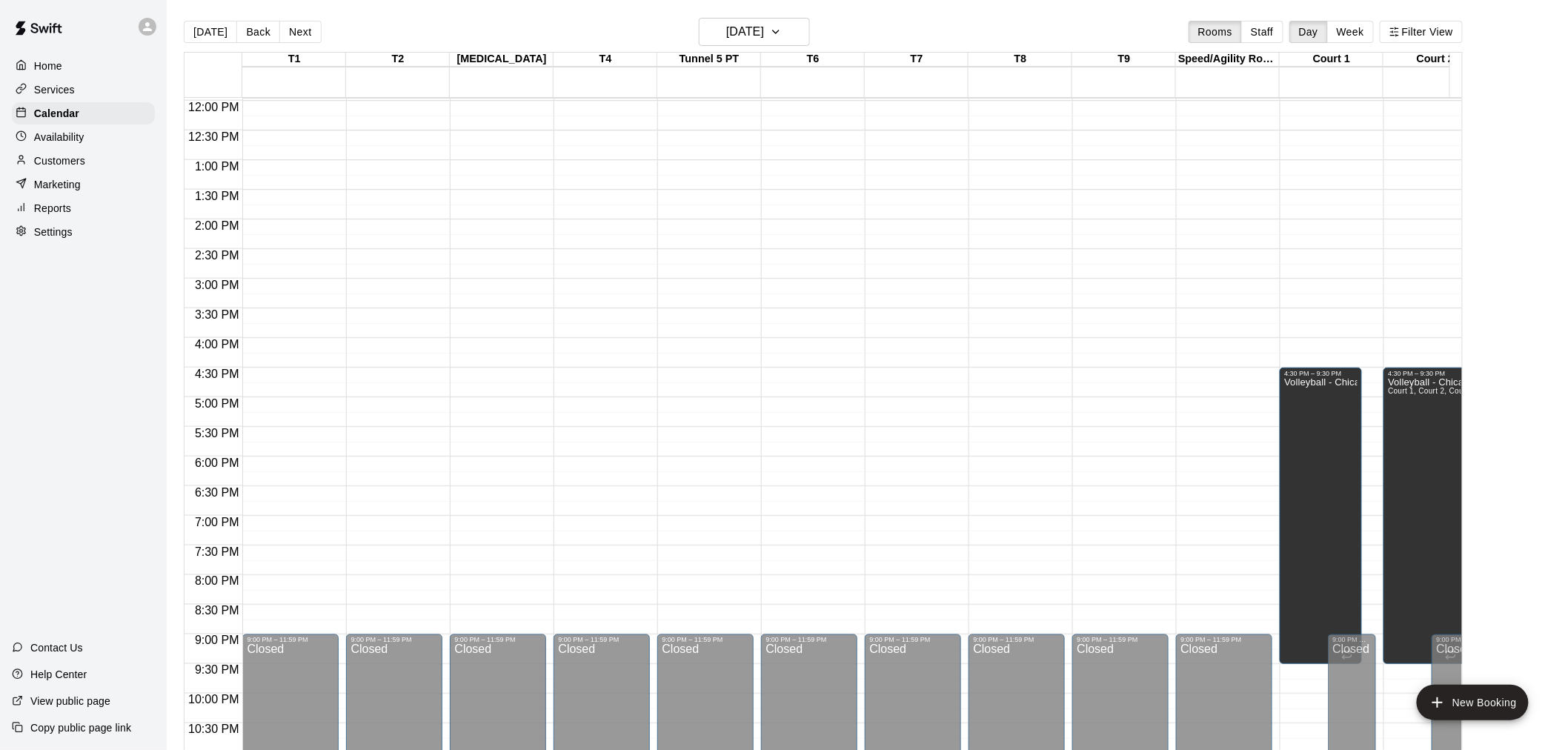
click at [291, 20] on div "[DATE] Back [DATE][DATE] Rooms Staff Day Week Filter View" at bounding box center [823, 35] width 1279 height 34
click at [291, 29] on button "Next" at bounding box center [300, 31] width 41 height 22
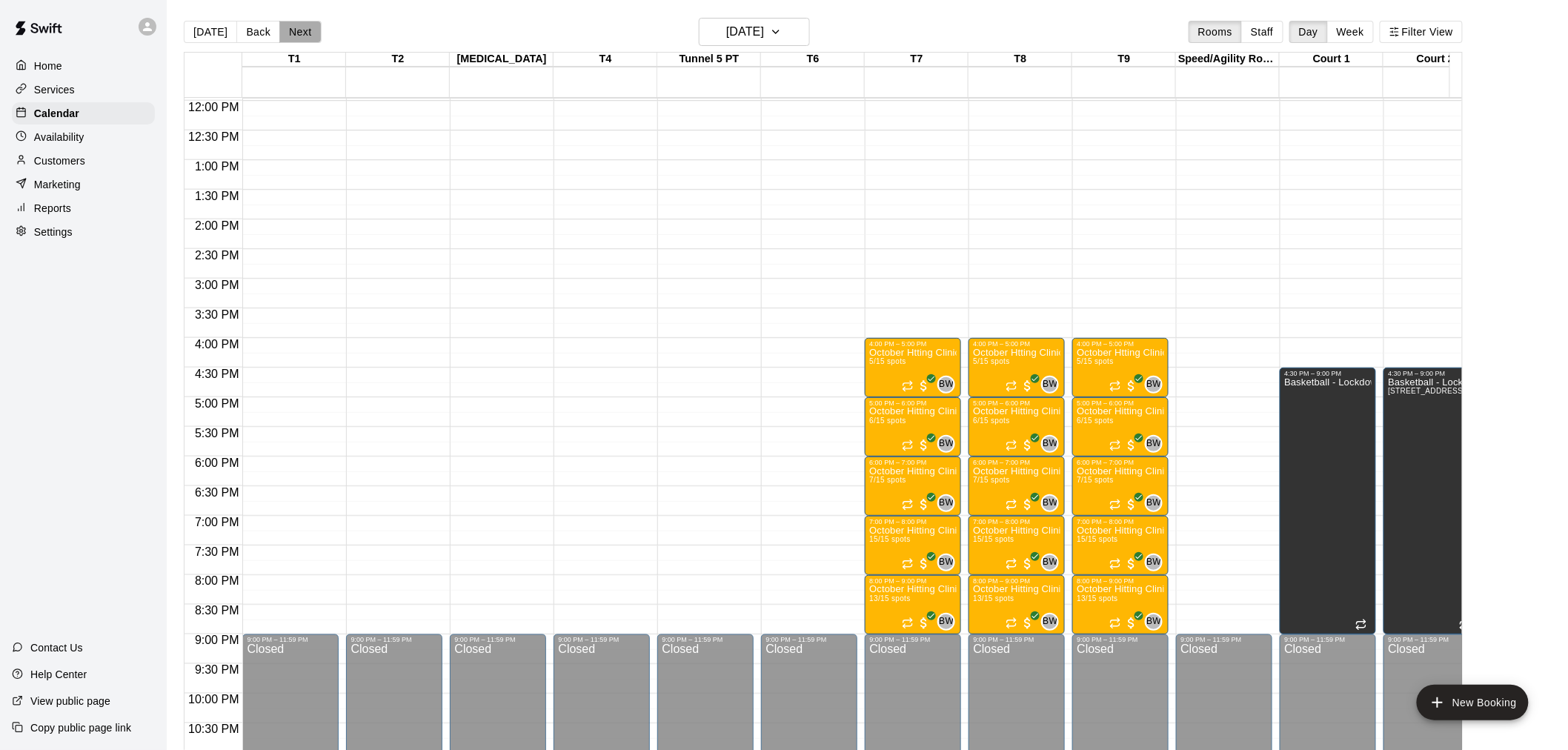
click at [291, 29] on button "Next" at bounding box center [300, 31] width 41 height 22
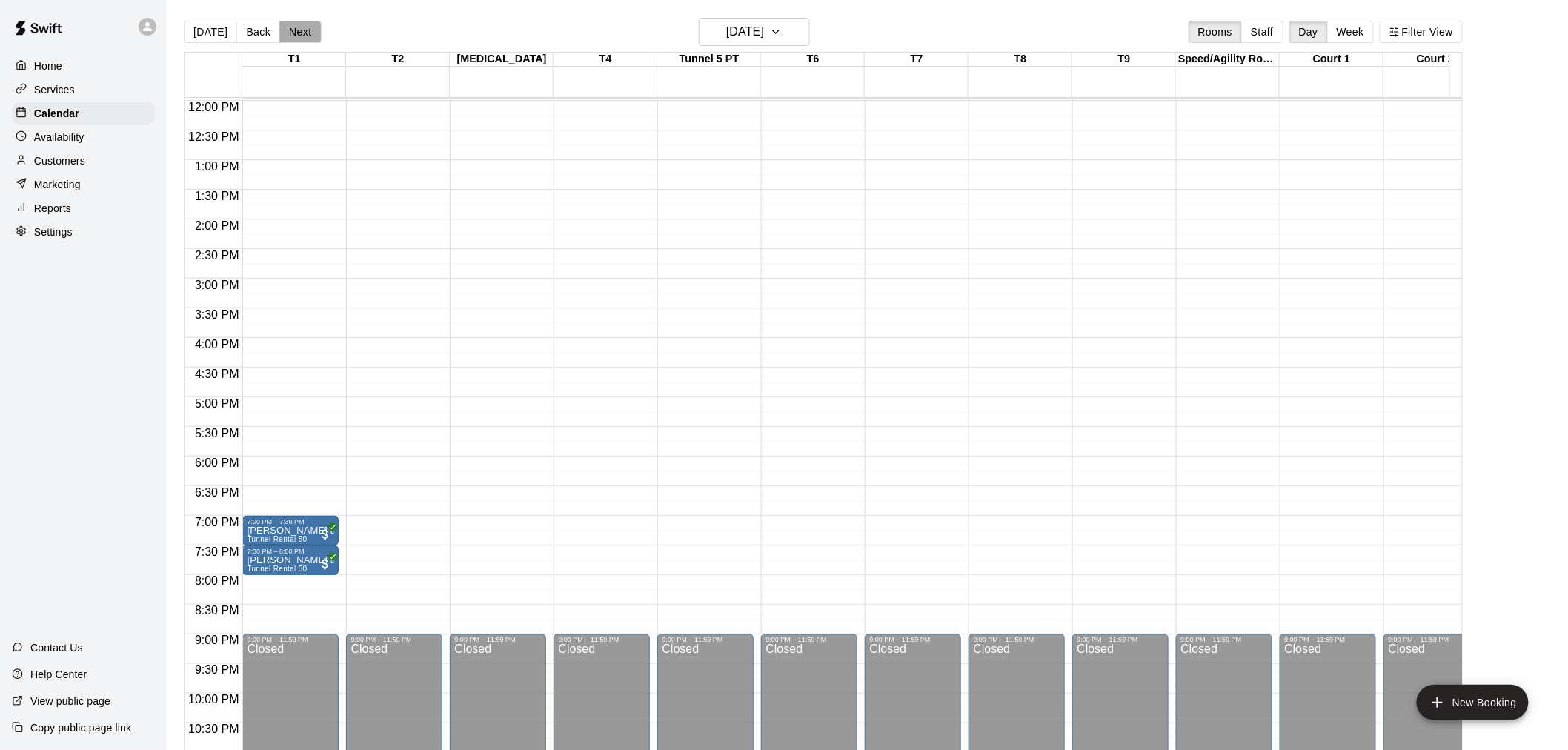
click at [291, 29] on button "Next" at bounding box center [300, 31] width 41 height 22
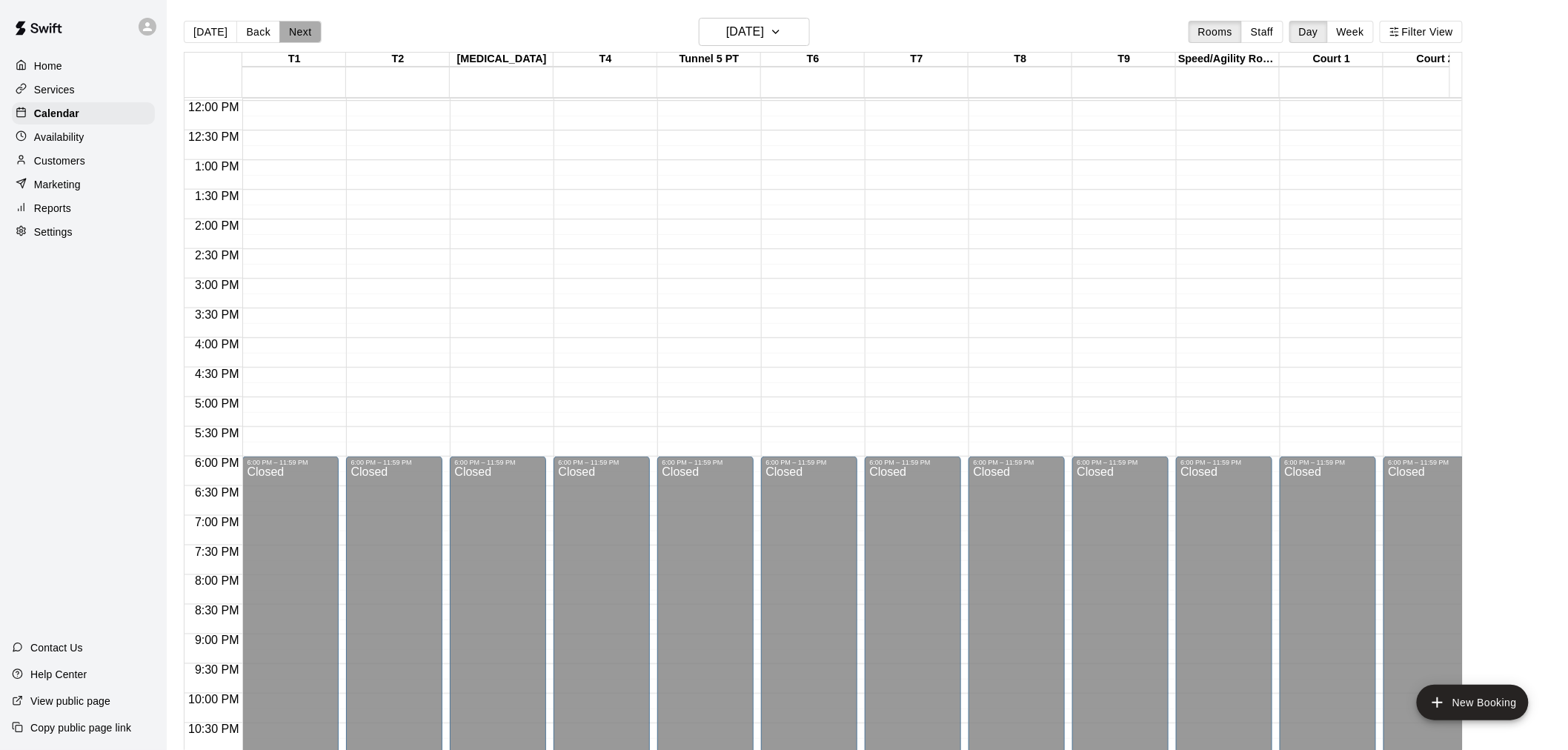
click at [291, 29] on button "Next" at bounding box center [300, 31] width 41 height 22
